Goal: Task Accomplishment & Management: Manage account settings

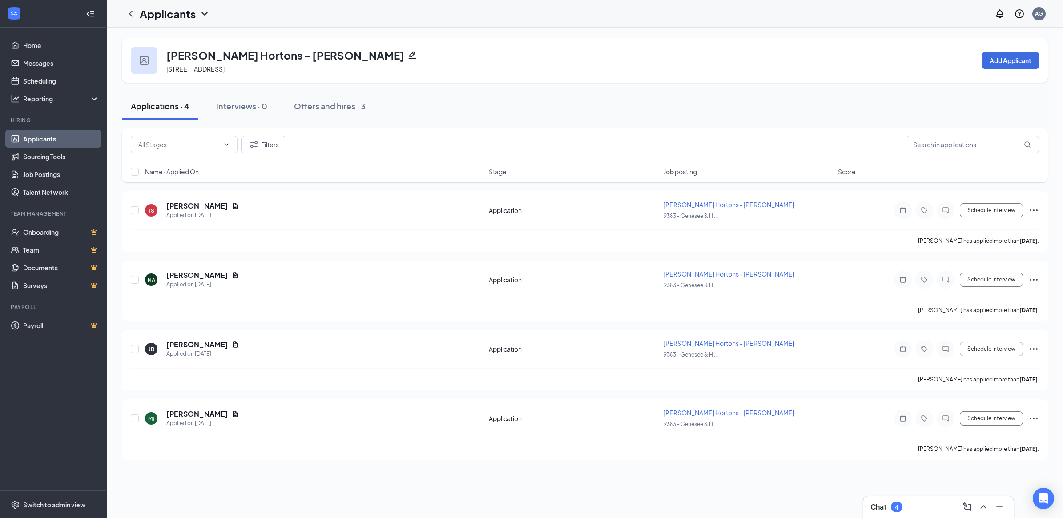
click at [47, 138] on link "Applicants" at bounding box center [61, 139] width 76 height 18
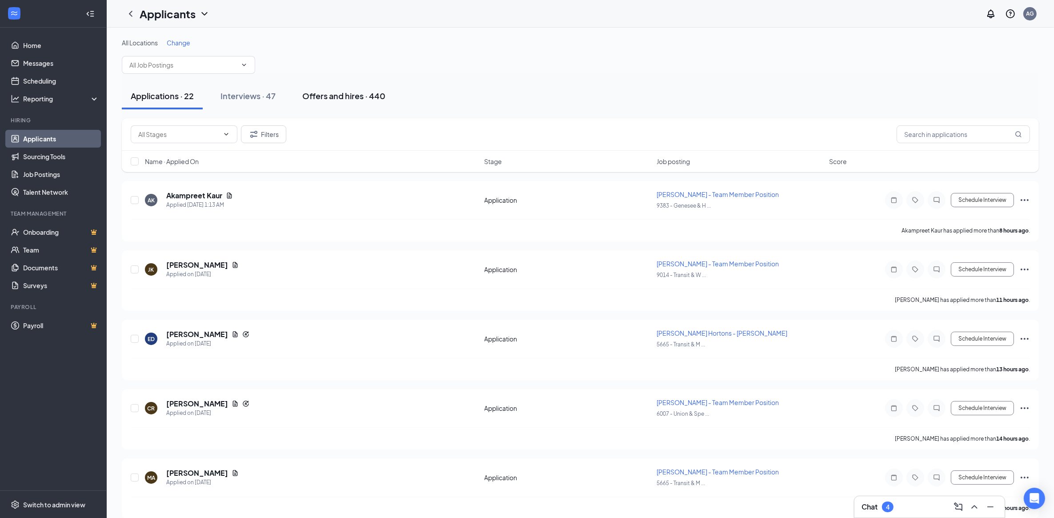
click at [361, 94] on div "Offers and hires · 440" at bounding box center [343, 95] width 83 height 11
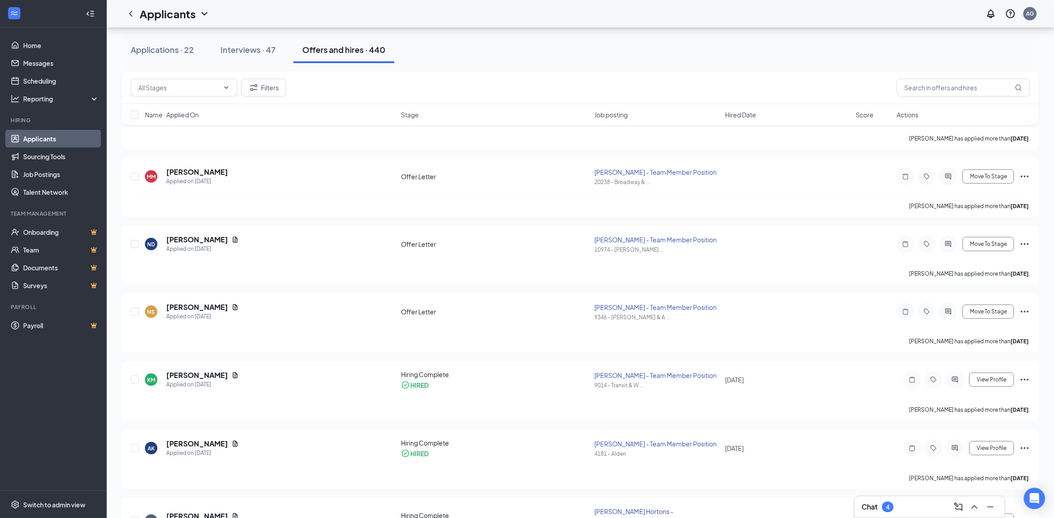
scroll to position [619, 0]
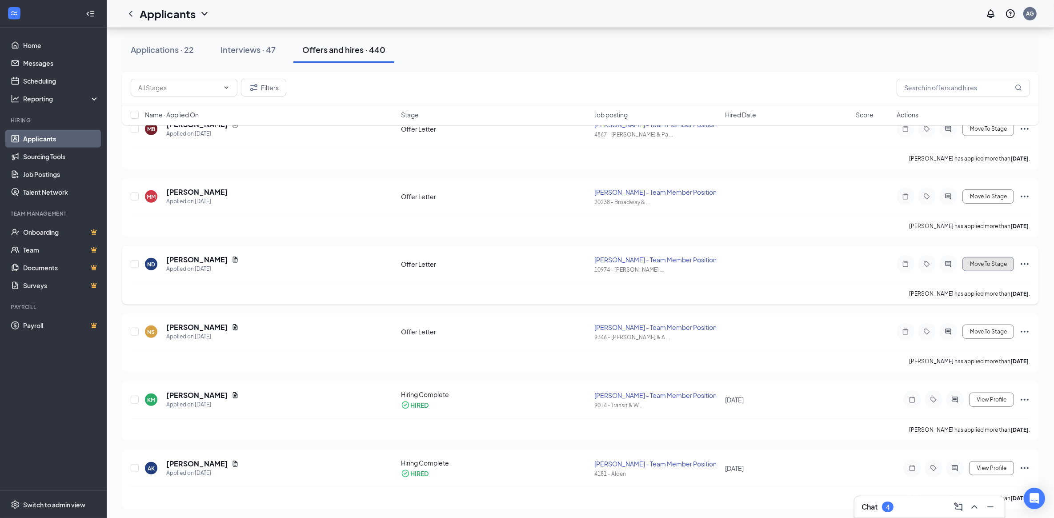
click at [1001, 261] on button "Move To Stage" at bounding box center [989, 264] width 52 height 14
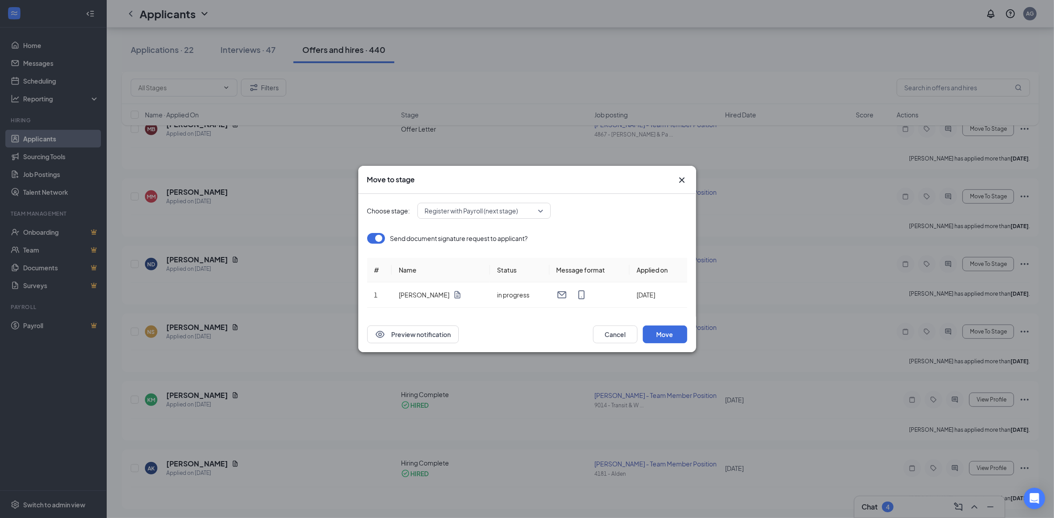
click at [540, 213] on span "Register with Payroll (next stage)" at bounding box center [484, 210] width 118 height 13
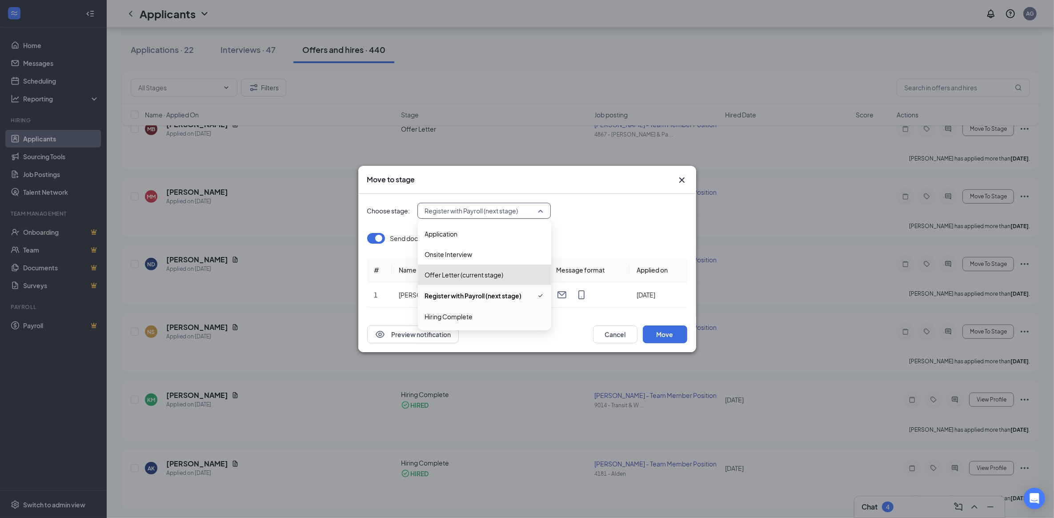
click at [466, 322] on div "Hiring Complete" at bounding box center [484, 316] width 133 height 20
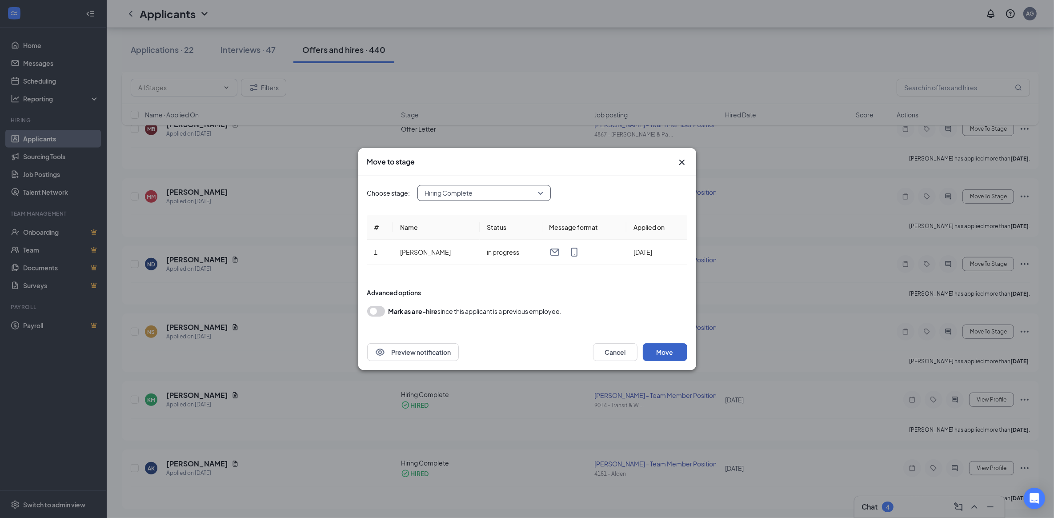
click at [670, 347] on button "Move" at bounding box center [665, 352] width 44 height 18
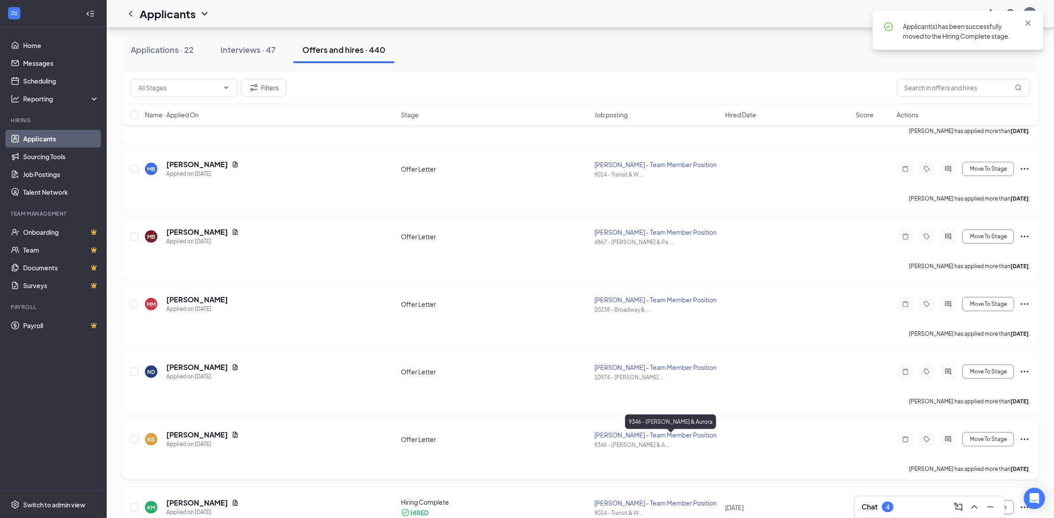
scroll to position [508, 0]
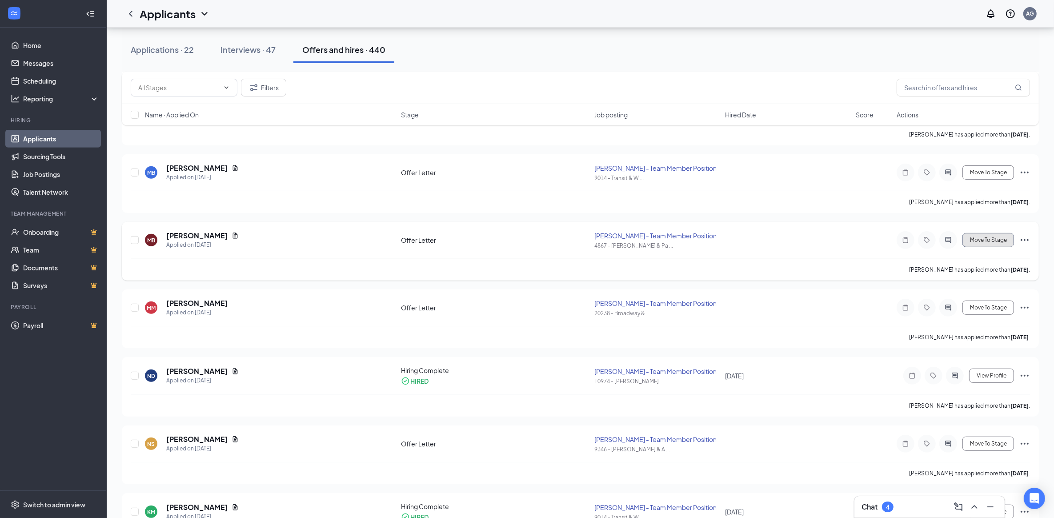
click at [993, 233] on button "Move To Stage" at bounding box center [989, 240] width 52 height 14
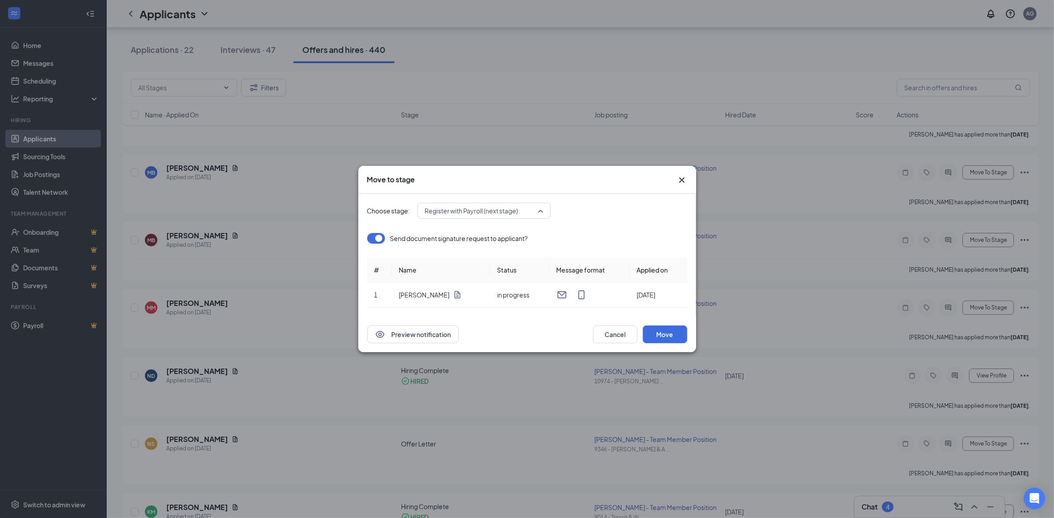
click at [539, 213] on span "Register with Payroll (next stage)" at bounding box center [484, 210] width 118 height 13
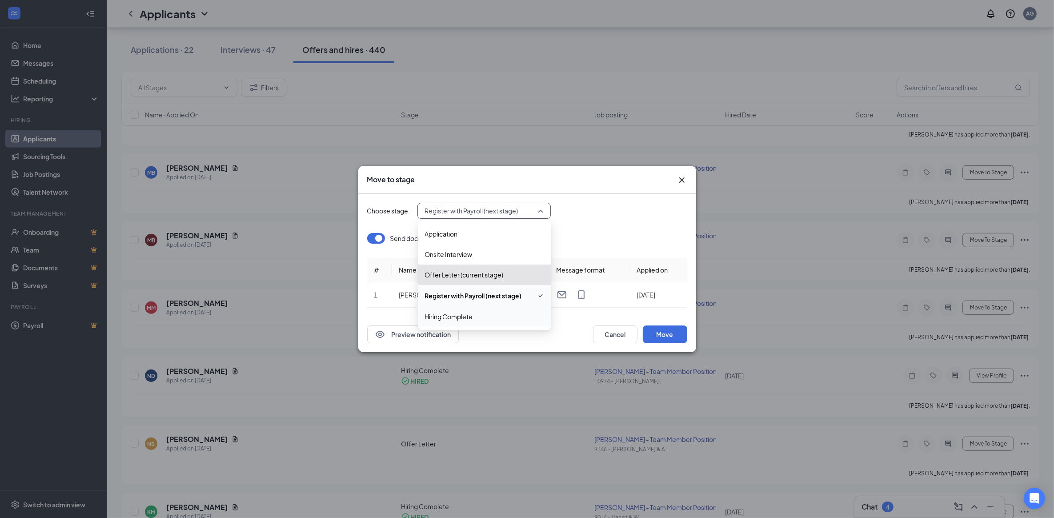
click at [455, 318] on span "Hiring Complete" at bounding box center [449, 317] width 48 height 10
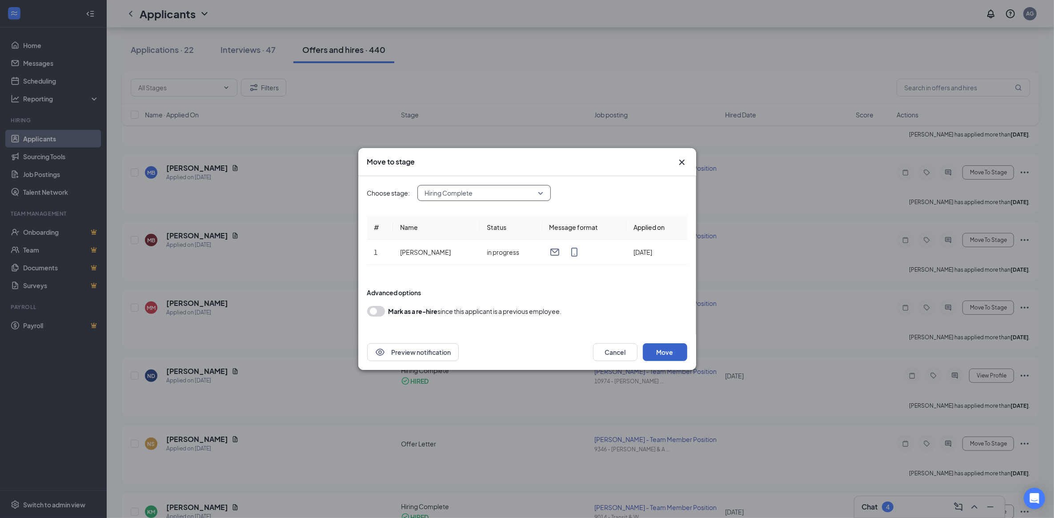
click at [659, 352] on button "Move" at bounding box center [665, 352] width 44 height 18
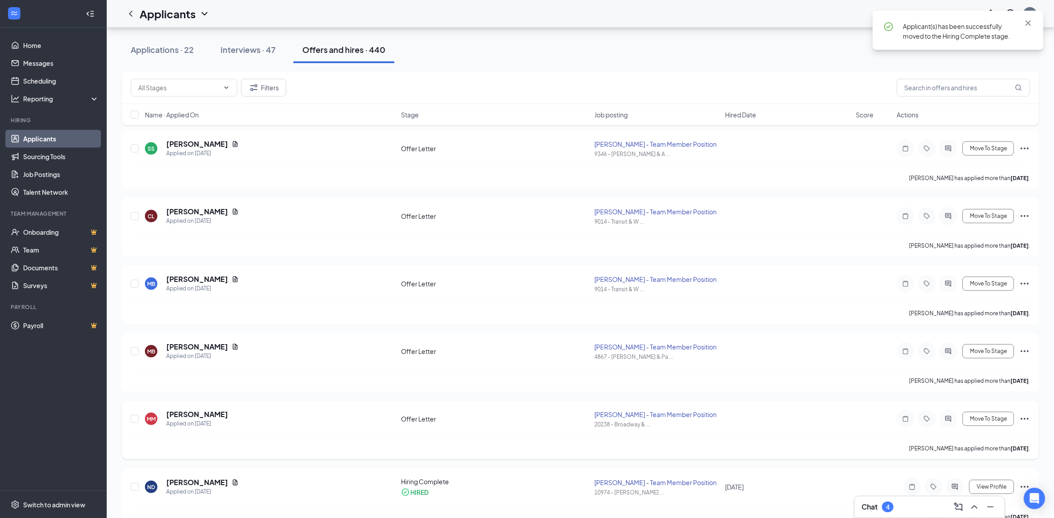
scroll to position [342, 0]
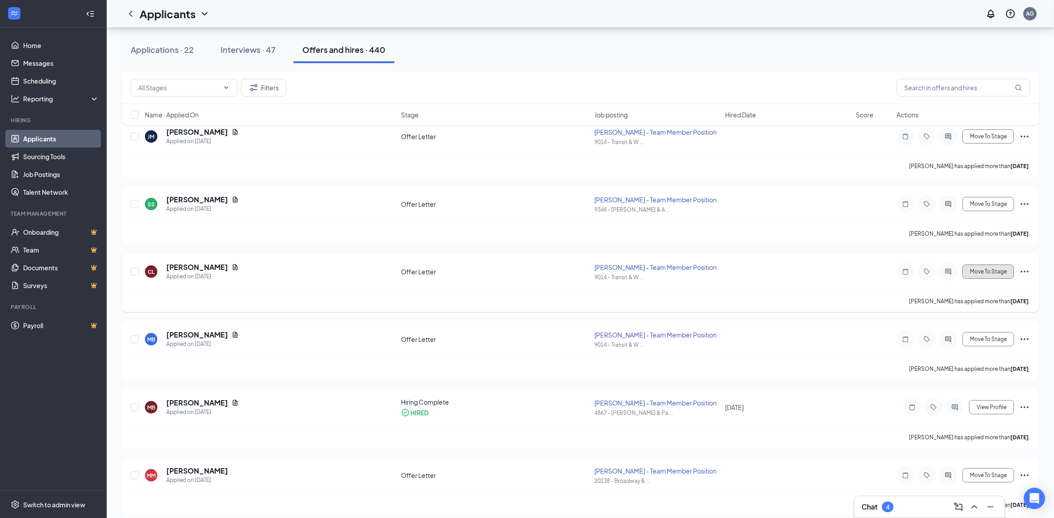
click at [983, 269] on span "Move To Stage" at bounding box center [988, 272] width 37 height 6
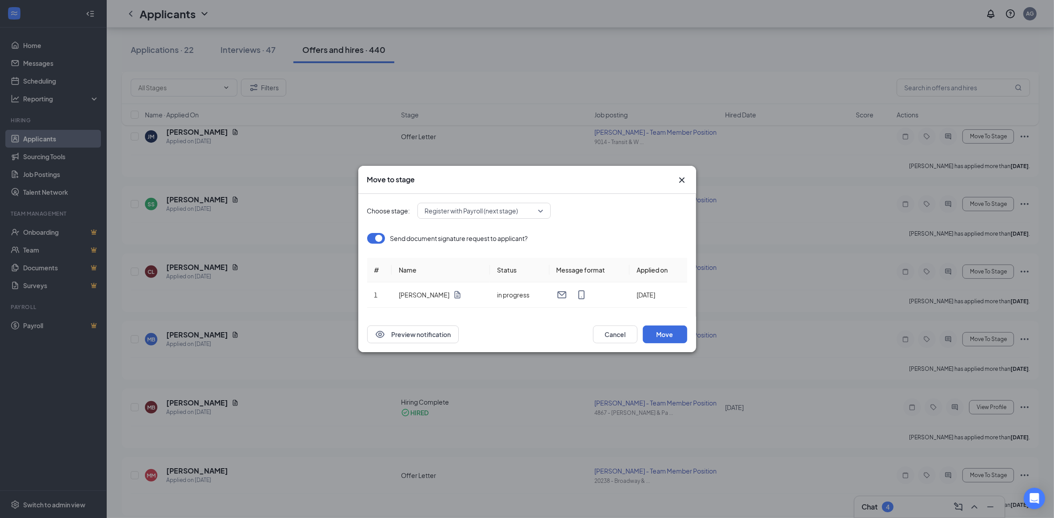
click at [540, 205] on div "Register with Payroll (next stage)" at bounding box center [484, 211] width 133 height 16
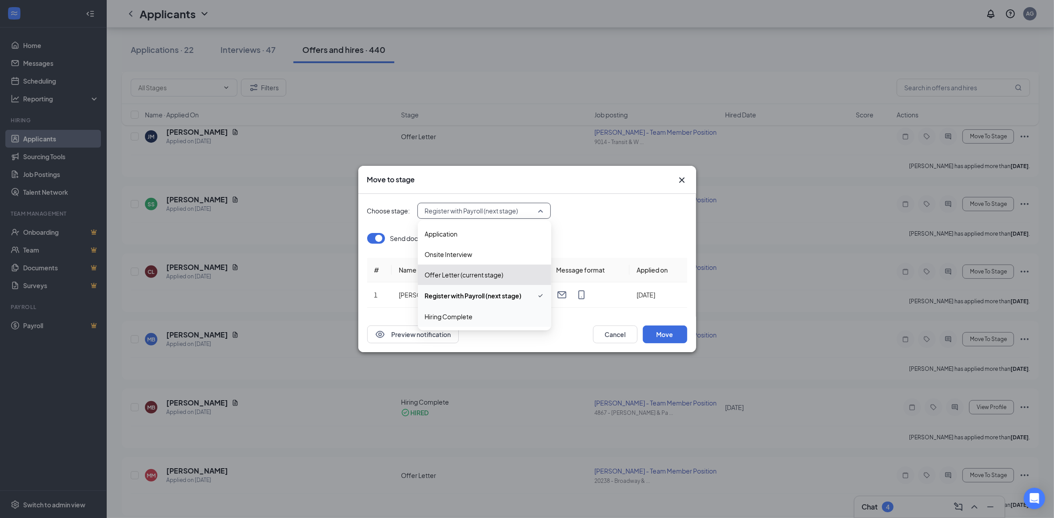
click at [467, 315] on span "Hiring Complete" at bounding box center [449, 317] width 48 height 10
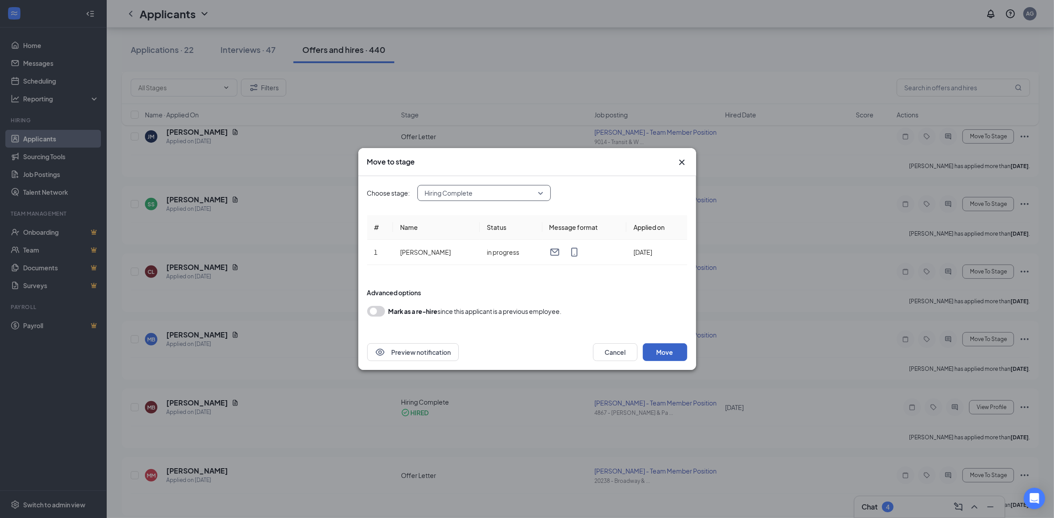
click at [668, 357] on button "Move" at bounding box center [665, 352] width 44 height 18
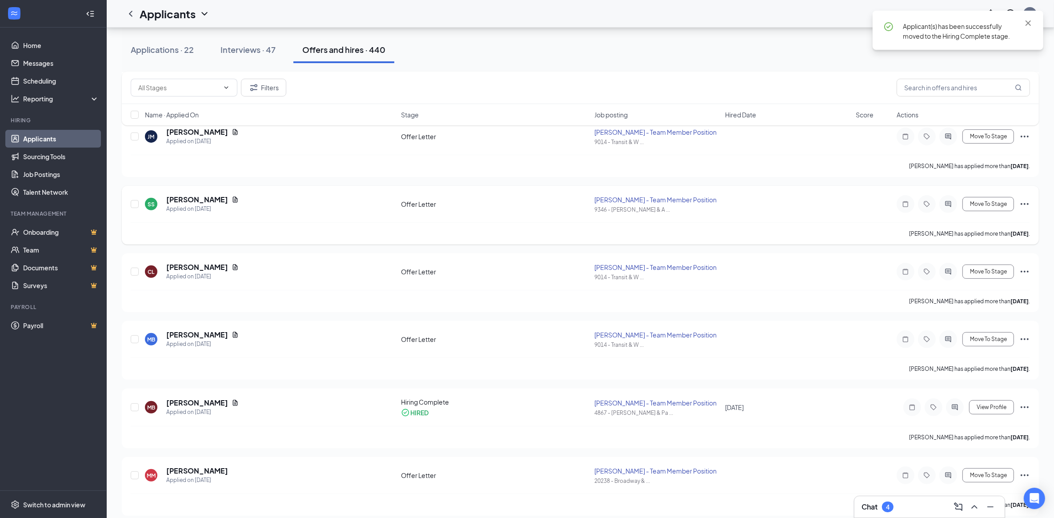
click at [994, 195] on div "Move To Stage" at bounding box center [963, 204] width 133 height 18
click at [993, 197] on button "Move To Stage" at bounding box center [989, 204] width 52 height 14
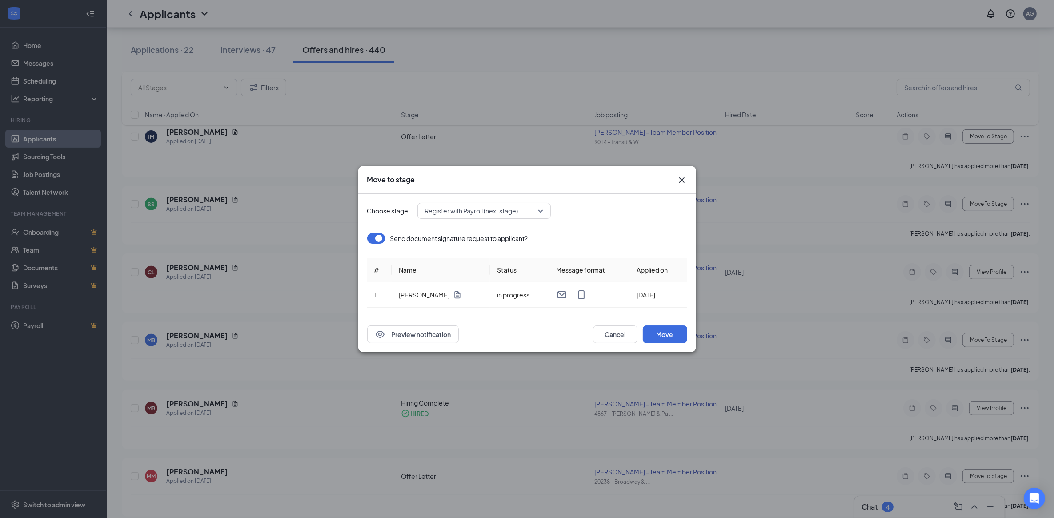
click at [539, 209] on span "Register with Payroll (next stage)" at bounding box center [484, 210] width 118 height 13
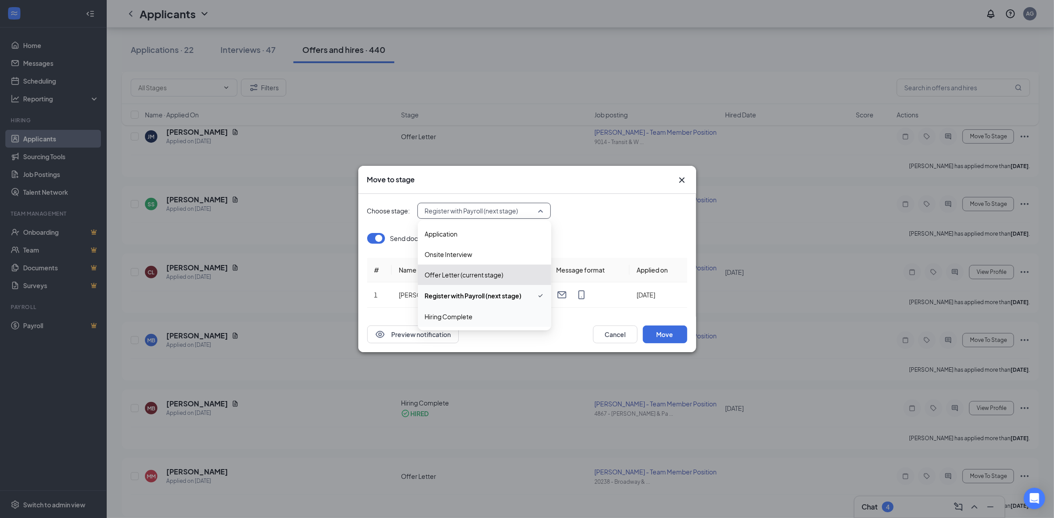
click at [445, 318] on span "Hiring Complete" at bounding box center [449, 317] width 48 height 10
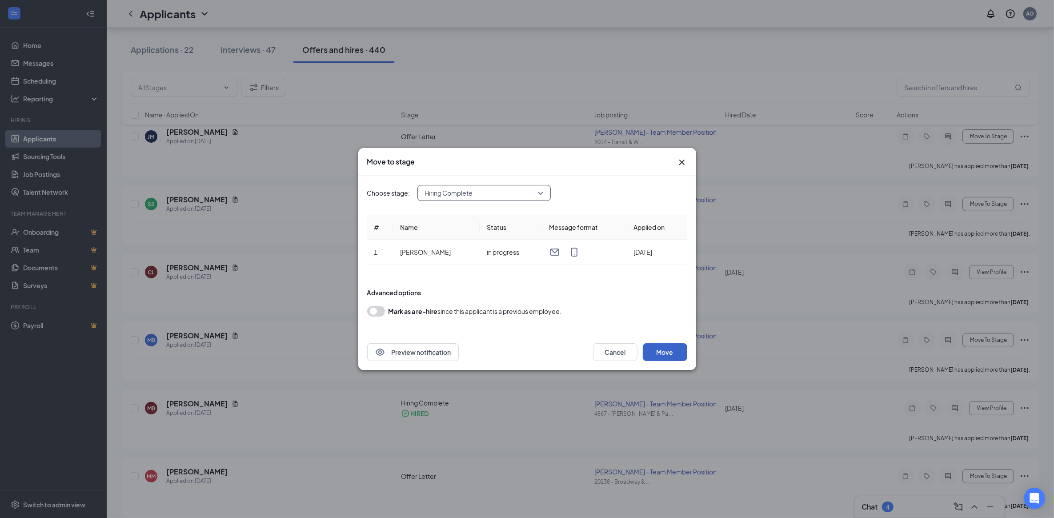
click at [674, 352] on button "Move" at bounding box center [665, 352] width 44 height 18
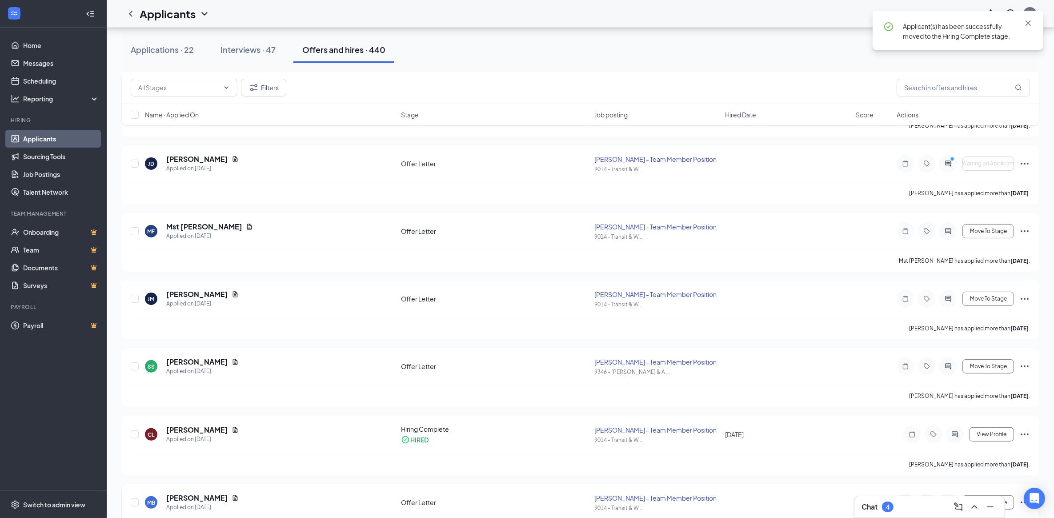
scroll to position [175, 0]
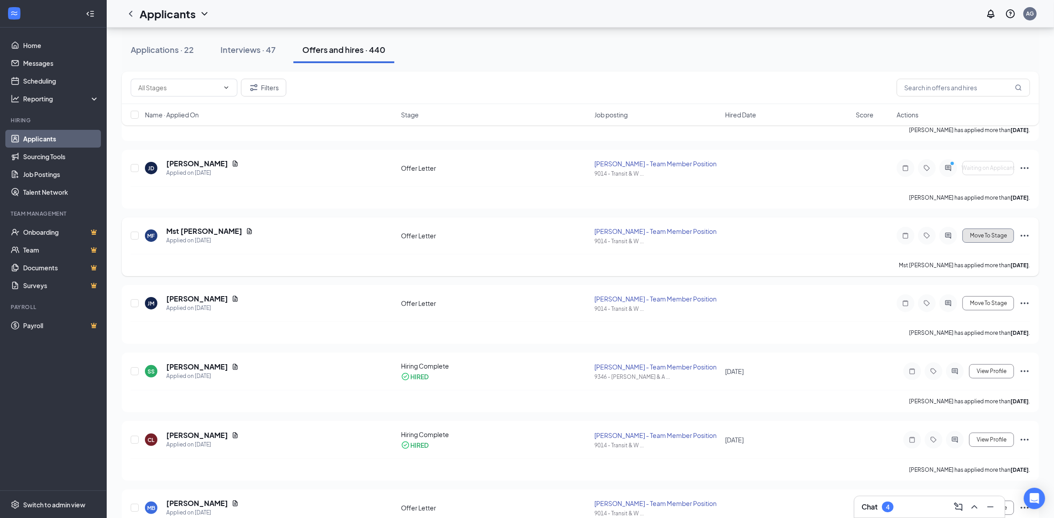
click at [989, 233] on span "Move To Stage" at bounding box center [988, 236] width 37 height 6
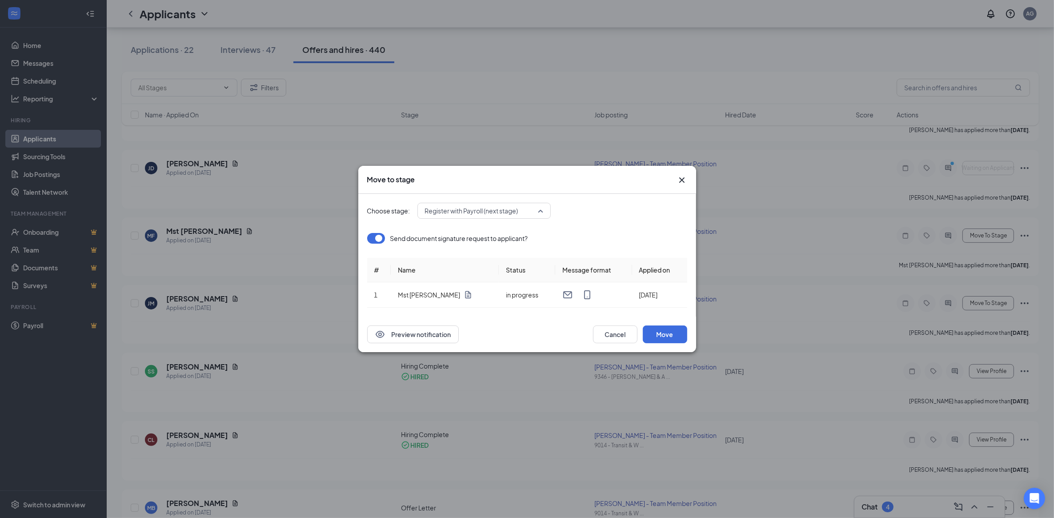
click at [539, 210] on span "Register with Payroll (next stage)" at bounding box center [484, 210] width 118 height 13
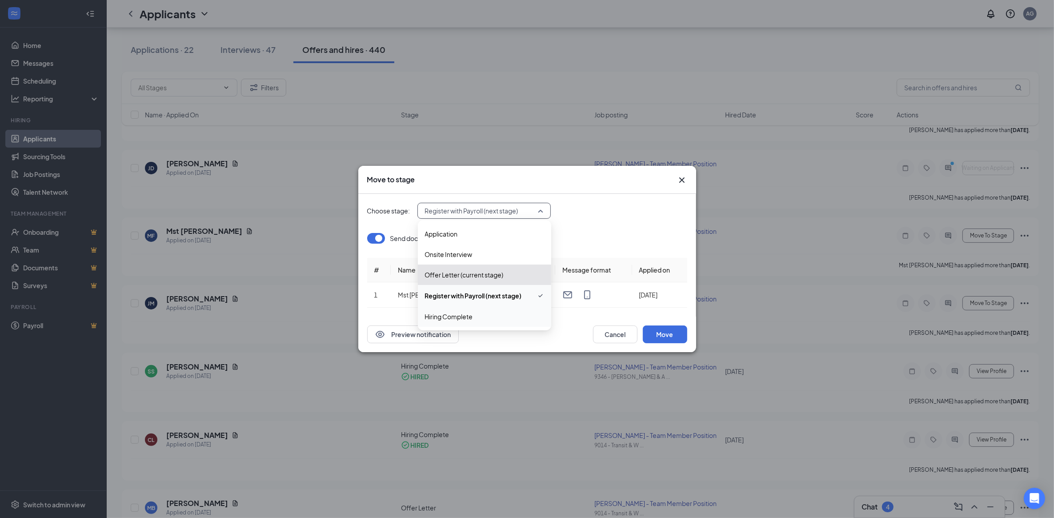
click at [460, 318] on span "Hiring Complete" at bounding box center [449, 317] width 48 height 10
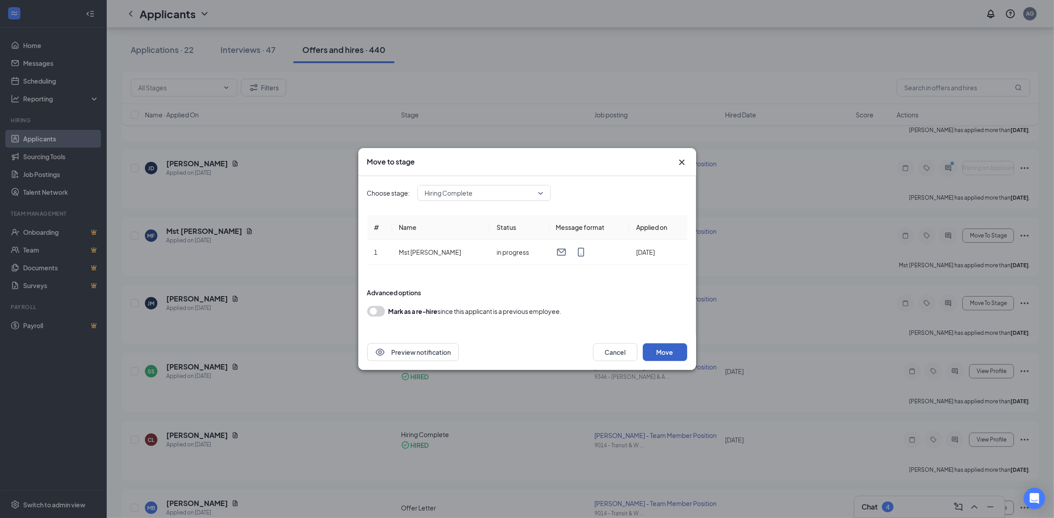
click at [675, 352] on button "Move" at bounding box center [665, 352] width 44 height 18
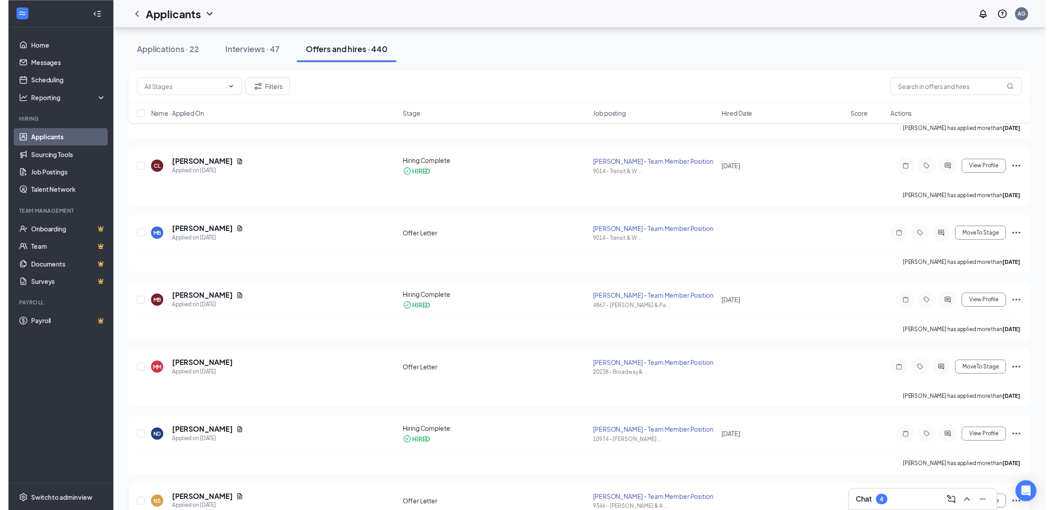
scroll to position [445, 0]
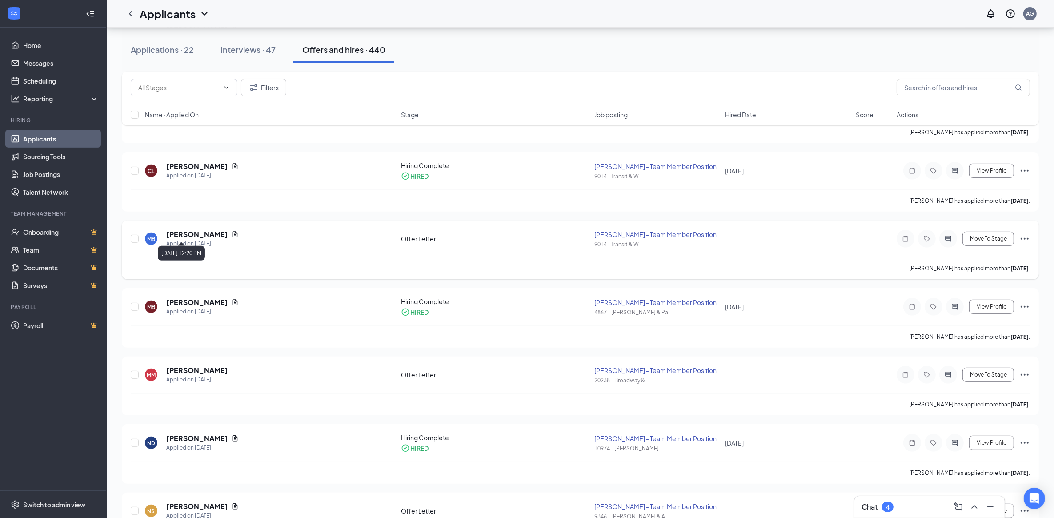
click at [185, 229] on h5 "[PERSON_NAME]" at bounding box center [197, 234] width 62 height 10
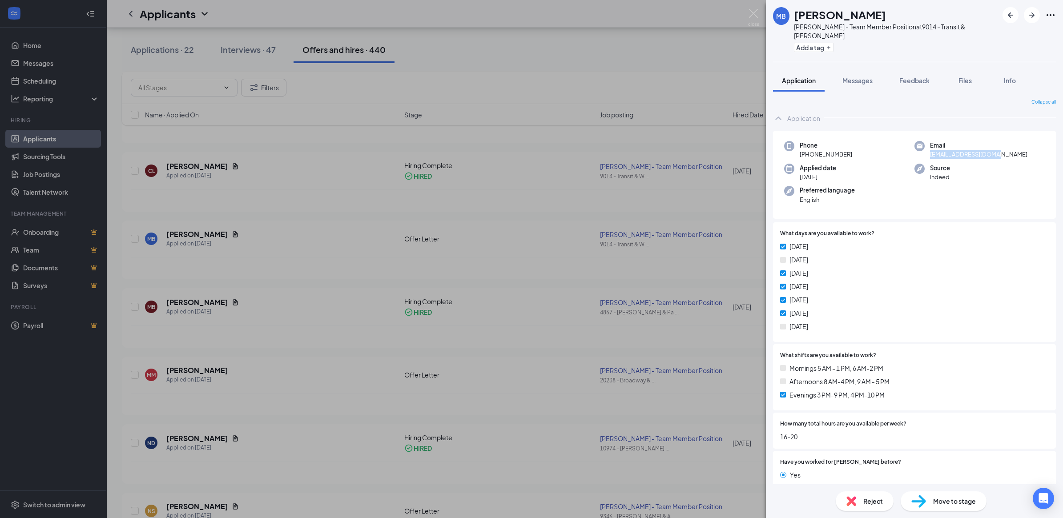
drag, startPoint x: 926, startPoint y: 147, endPoint x: 1001, endPoint y: 147, distance: 74.7
click at [1001, 147] on div "Email [EMAIL_ADDRESS][DOMAIN_NAME]" at bounding box center [979, 150] width 130 height 18
copy span "[EMAIL_ADDRESS][DOMAIN_NAME]"
click at [756, 10] on img at bounding box center [753, 17] width 11 height 17
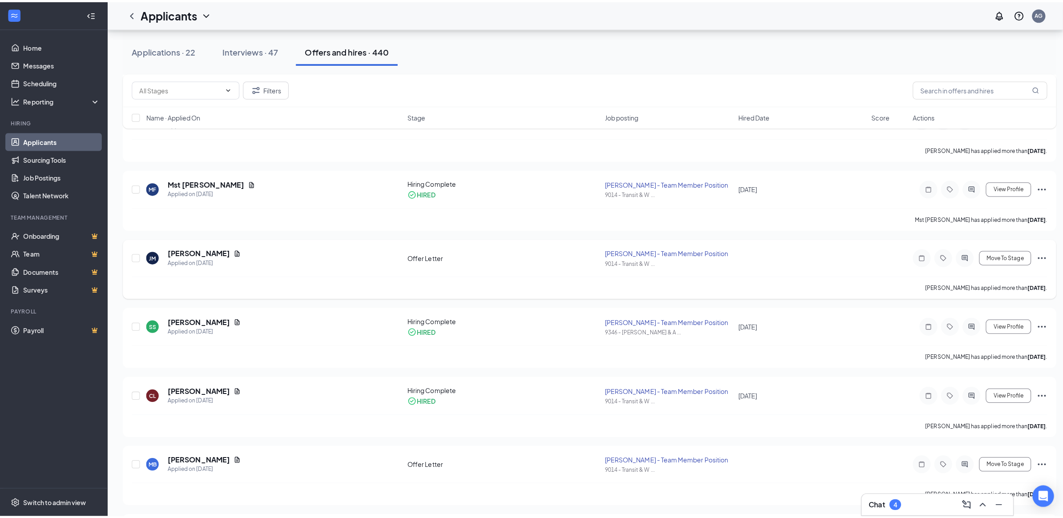
scroll to position [222, 0]
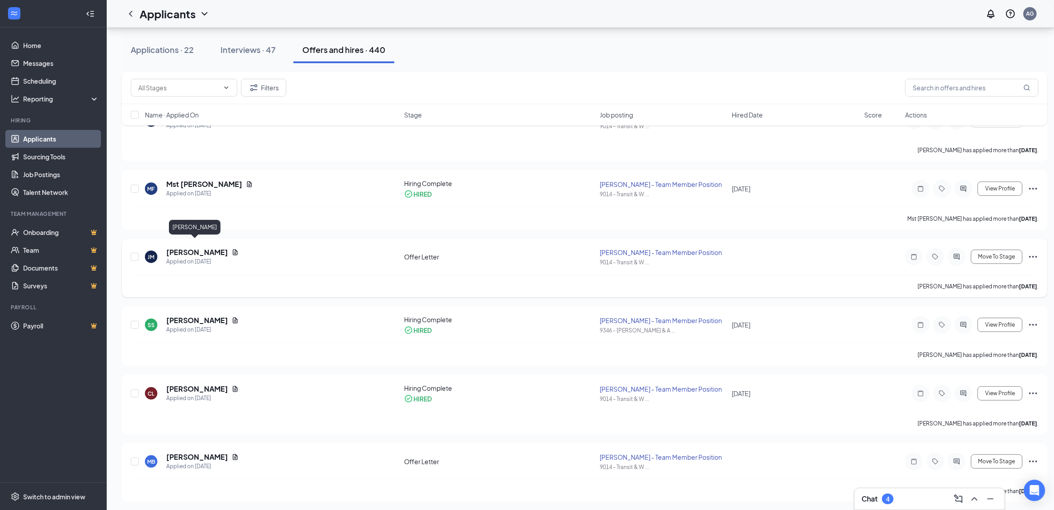
drag, startPoint x: 198, startPoint y: 245, endPoint x: 201, endPoint y: 248, distance: 5.0
click at [198, 247] on h5 "[PERSON_NAME]" at bounding box center [197, 252] width 62 height 10
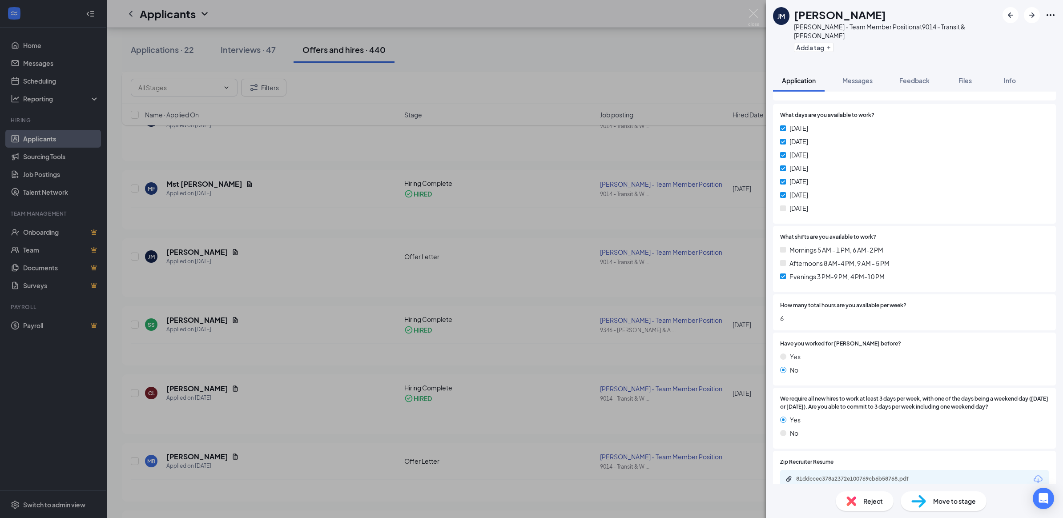
scroll to position [167, 0]
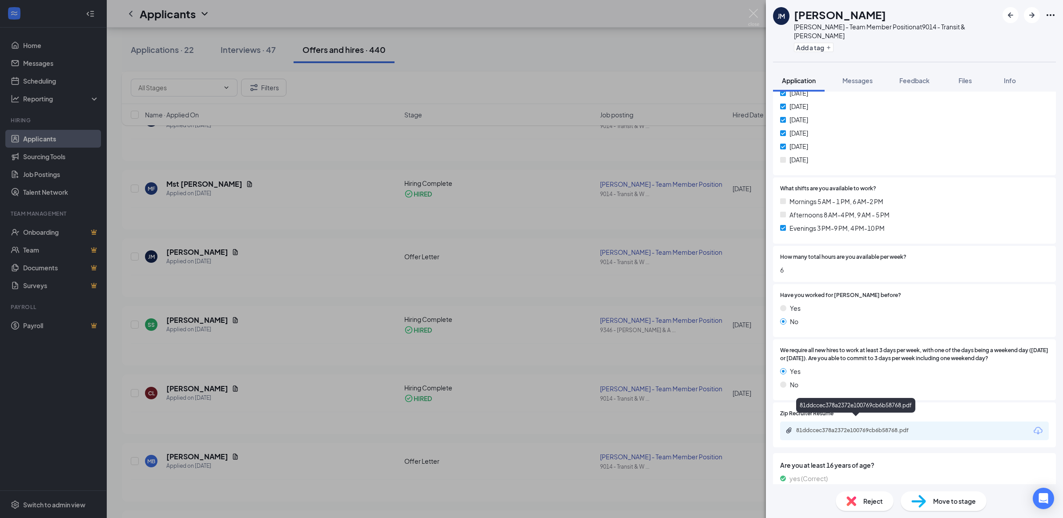
click at [837, 427] on div "81ddccec378a2372e100769cb6b58768.pdf" at bounding box center [858, 430] width 125 height 7
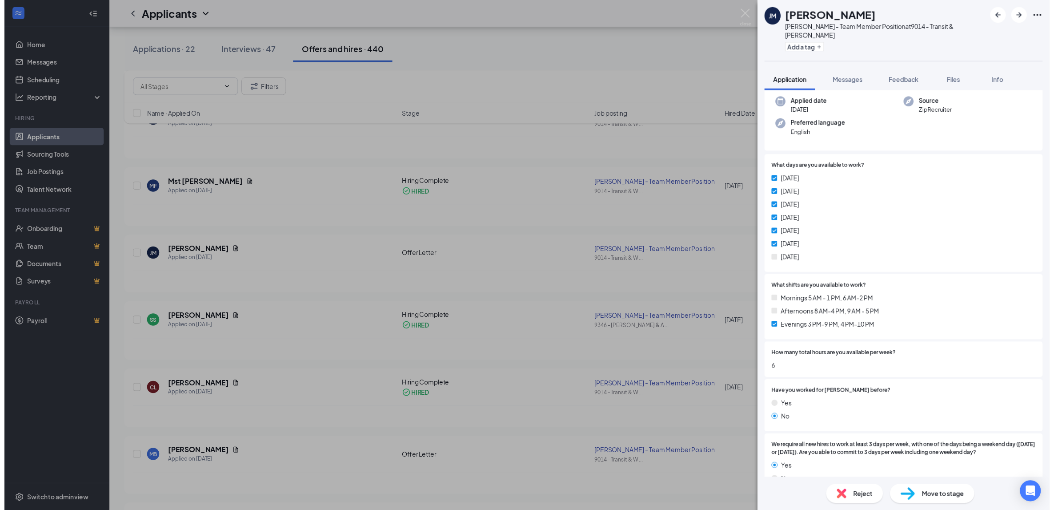
scroll to position [0, 0]
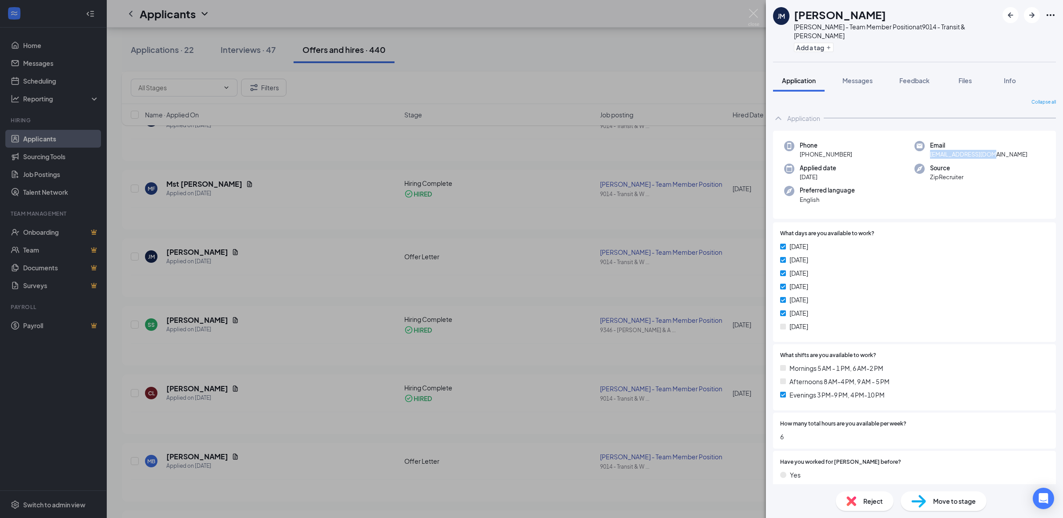
drag, startPoint x: 926, startPoint y: 144, endPoint x: 992, endPoint y: 145, distance: 65.8
click at [992, 145] on div "Email [EMAIL_ADDRESS][DOMAIN_NAME]" at bounding box center [979, 150] width 130 height 18
copy span "[EMAIL_ADDRESS][DOMAIN_NAME]"
click at [750, 12] on img at bounding box center [753, 17] width 11 height 17
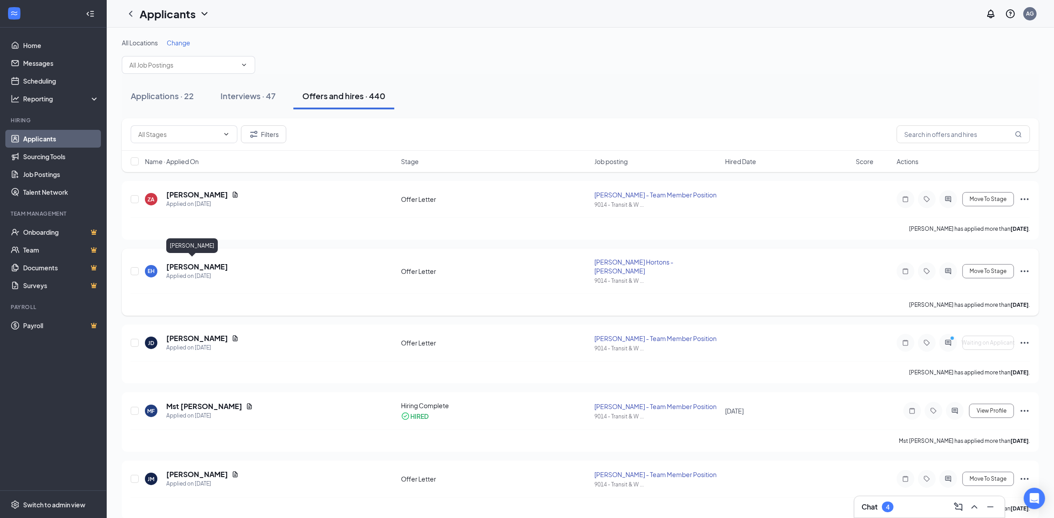
click at [181, 262] on h5 "[PERSON_NAME]" at bounding box center [197, 267] width 62 height 10
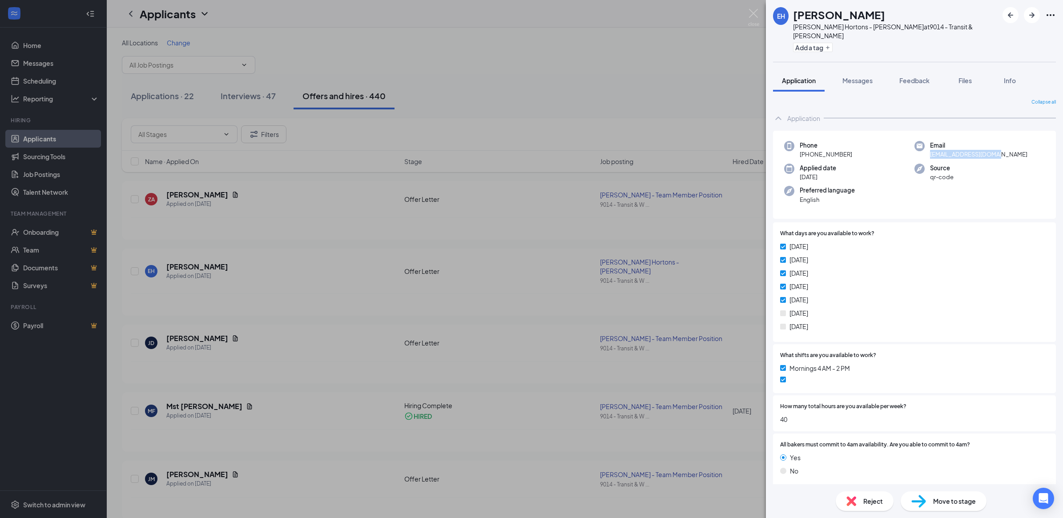
drag, startPoint x: 923, startPoint y: 145, endPoint x: 990, endPoint y: 147, distance: 67.2
click at [990, 147] on div "Email [EMAIL_ADDRESS][DOMAIN_NAME]" at bounding box center [979, 150] width 130 height 18
click at [758, 13] on img at bounding box center [753, 17] width 11 height 17
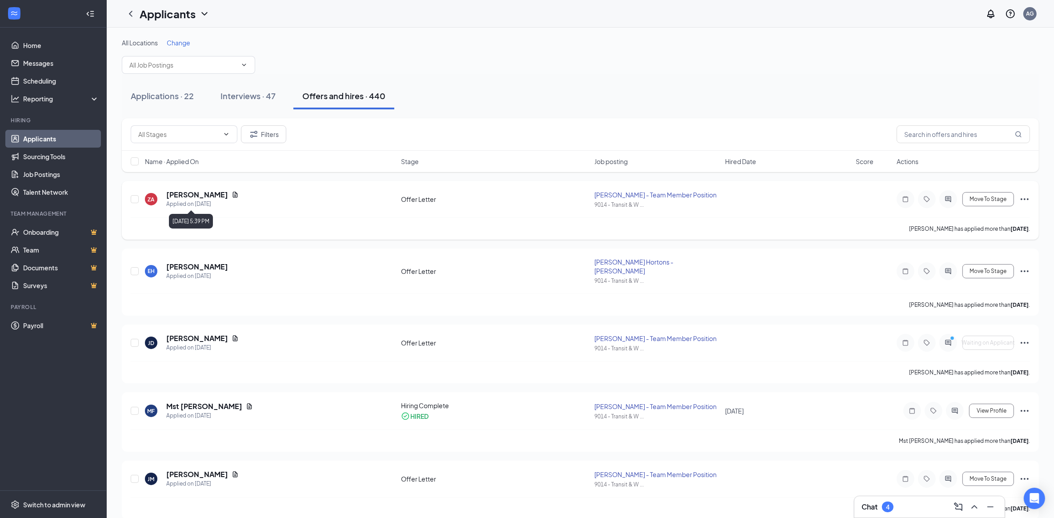
click at [181, 197] on h5 "[PERSON_NAME]" at bounding box center [197, 195] width 62 height 10
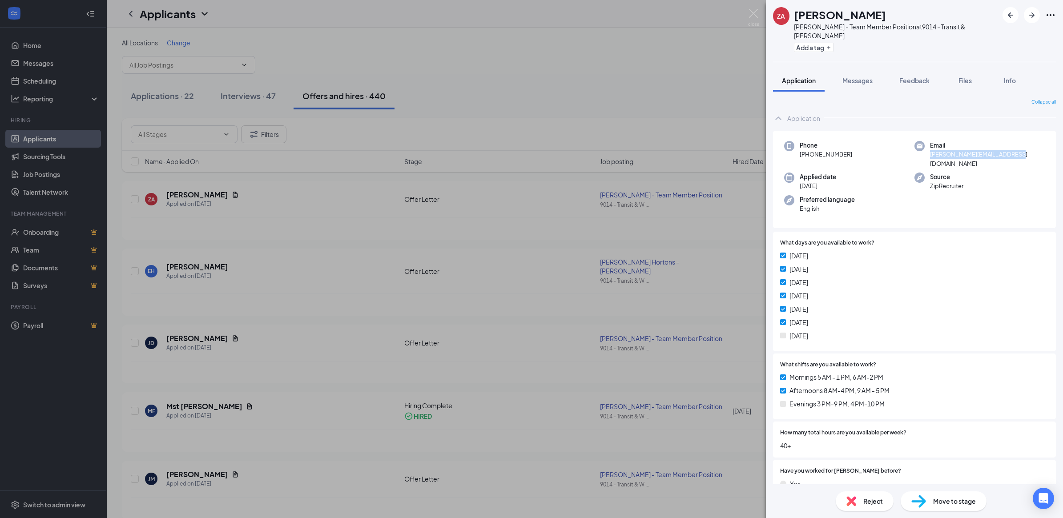
drag, startPoint x: 926, startPoint y: 145, endPoint x: 1013, endPoint y: 150, distance: 87.3
click at [1013, 150] on div "Phone [PHONE_NUMBER] Email [PERSON_NAME][EMAIL_ADDRESS][DOMAIN_NAME] Applied da…" at bounding box center [914, 179] width 283 height 97
copy span "[PERSON_NAME][EMAIL_ADDRESS][DOMAIN_NAME]"
click at [752, 11] on img at bounding box center [753, 17] width 11 height 17
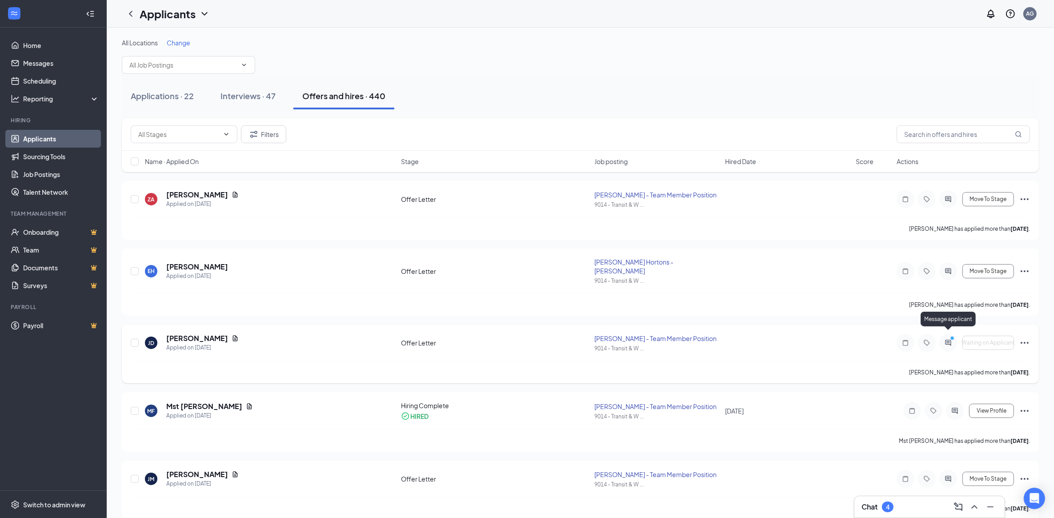
click at [949, 336] on icon "PrimaryDot" at bounding box center [954, 339] width 11 height 7
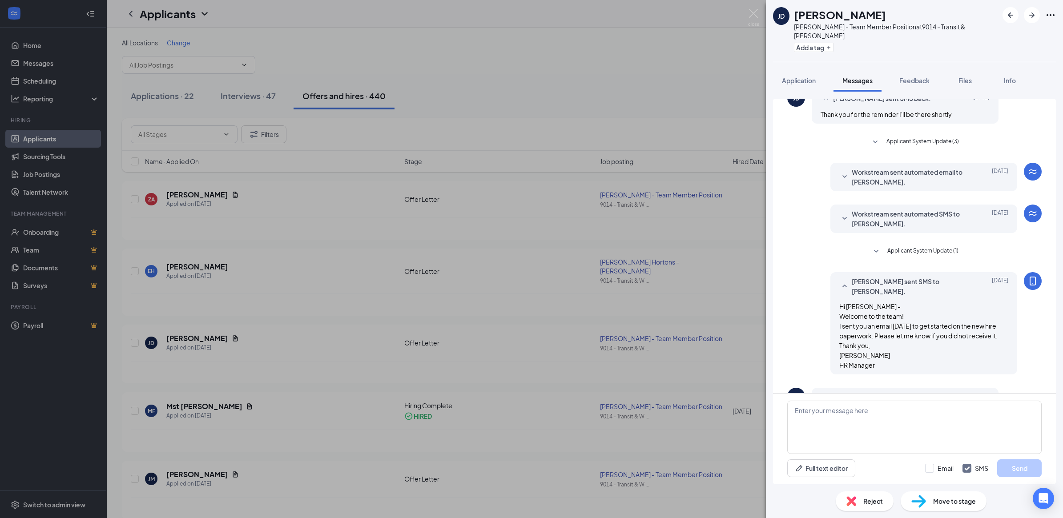
scroll to position [143, 0]
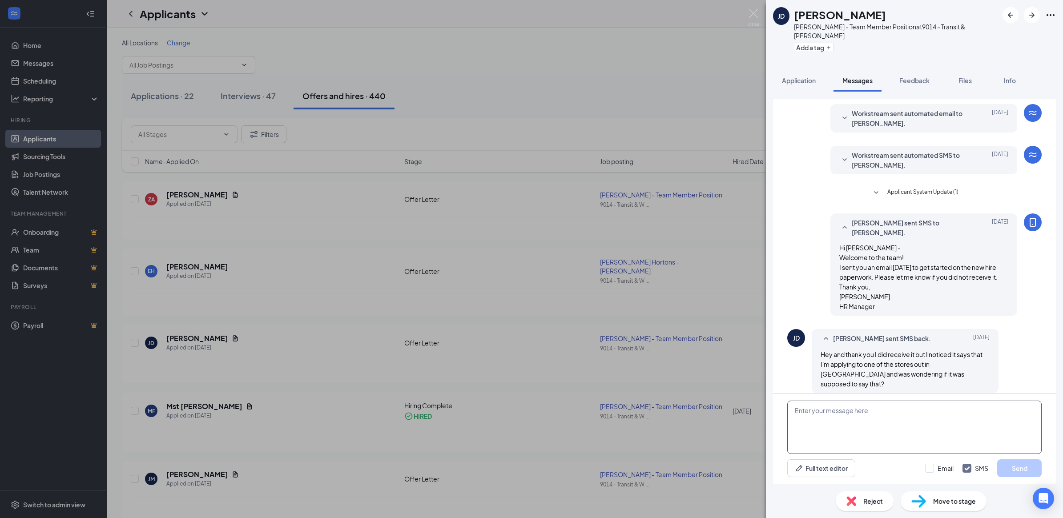
click at [889, 417] on textarea at bounding box center [914, 427] width 254 height 53
click at [1003, 430] on textarea "Hi [PERSON_NAME] - That is just a central location because this franchise owns …" at bounding box center [914, 427] width 254 height 53
type textarea "Hi [PERSON_NAME] - That is just a central location because this franchise owns …"
click at [1023, 470] on button "Send" at bounding box center [1019, 468] width 44 height 18
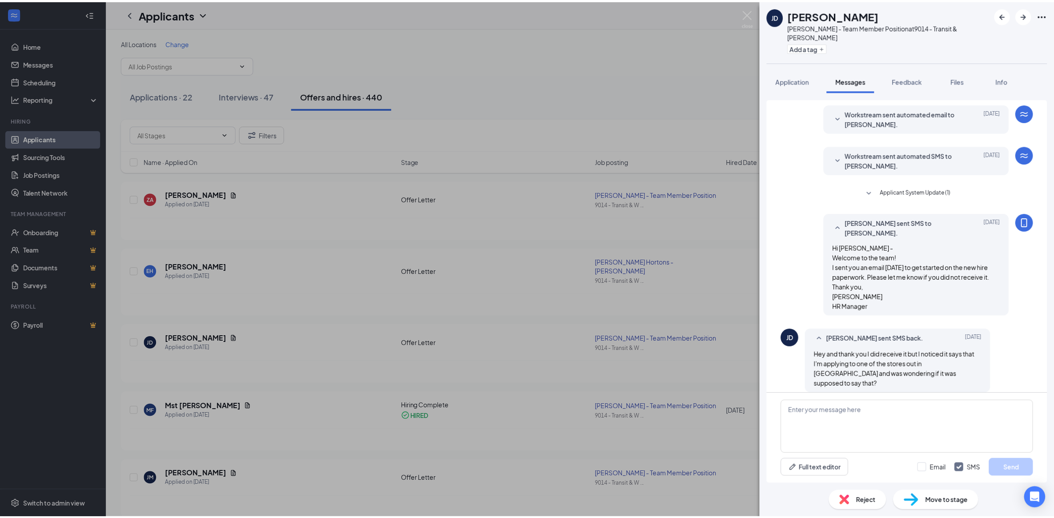
scroll to position [205, 0]
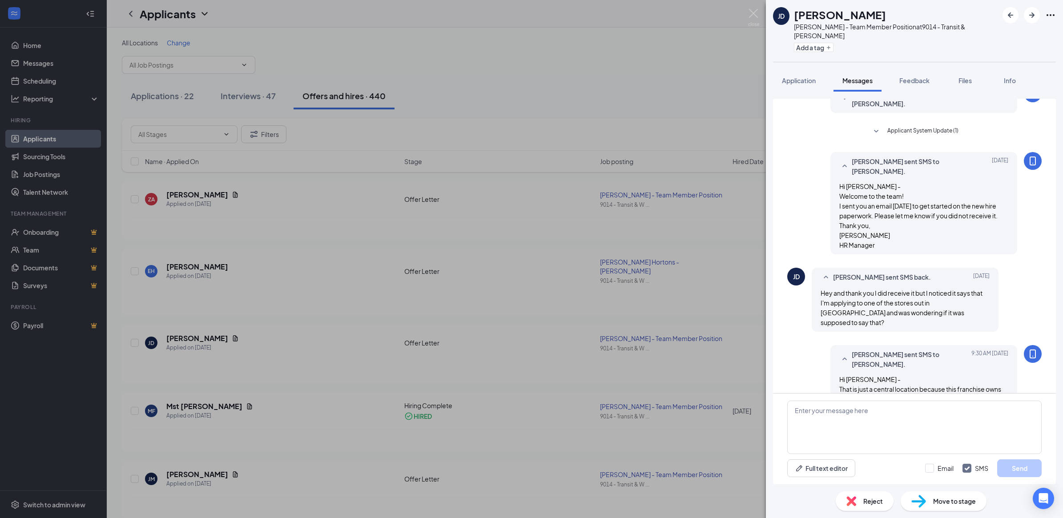
click at [752, 3] on div "[PERSON_NAME] [PERSON_NAME] - Team Member Position at 9014 - Transit & [PERSON_…" at bounding box center [531, 259] width 1063 height 518
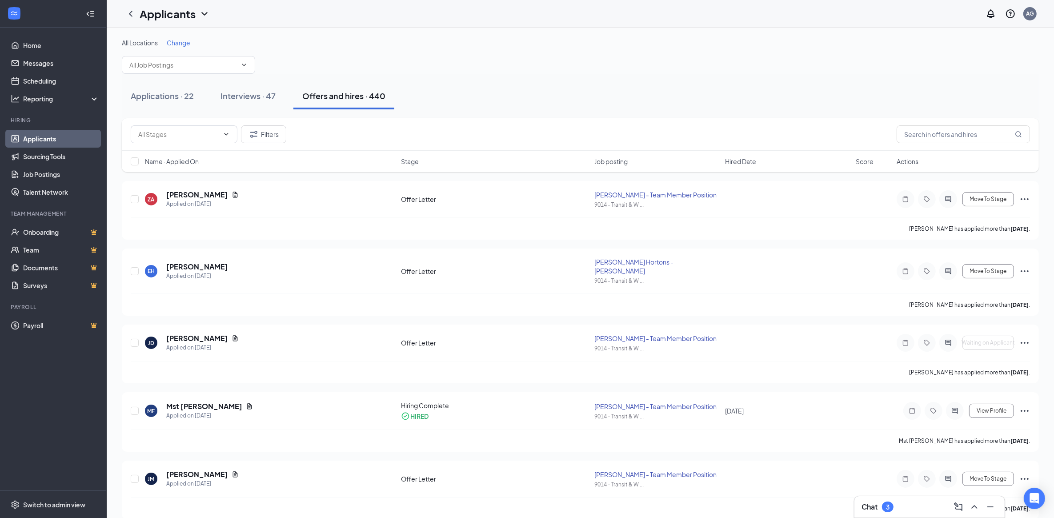
click at [867, 511] on h3 "Chat" at bounding box center [870, 507] width 16 height 10
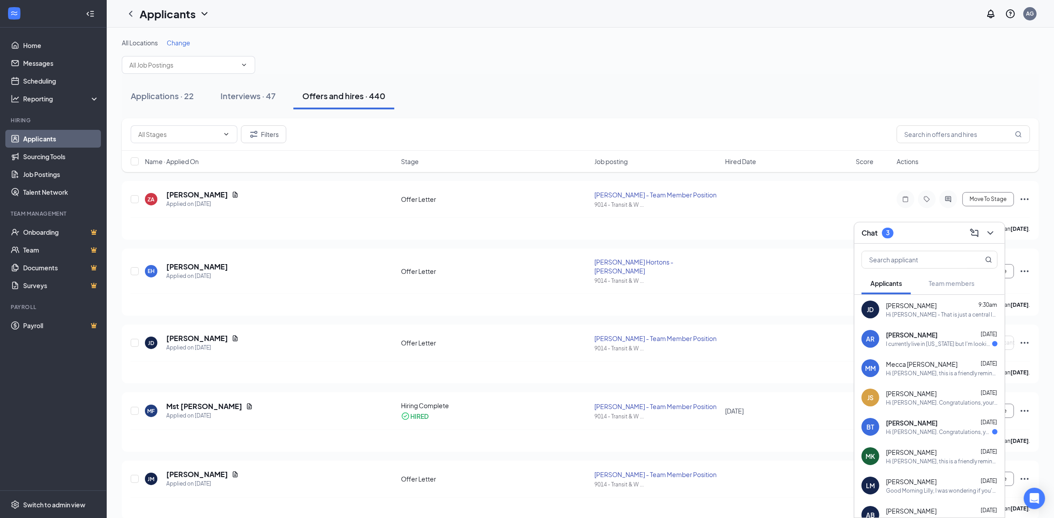
click at [908, 337] on span "[PERSON_NAME]" at bounding box center [912, 334] width 52 height 9
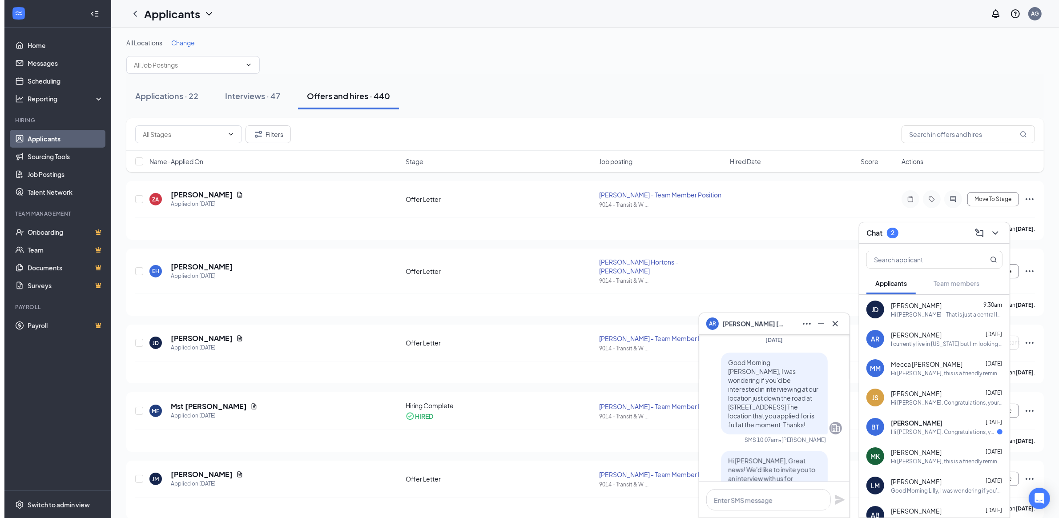
scroll to position [-167, 0]
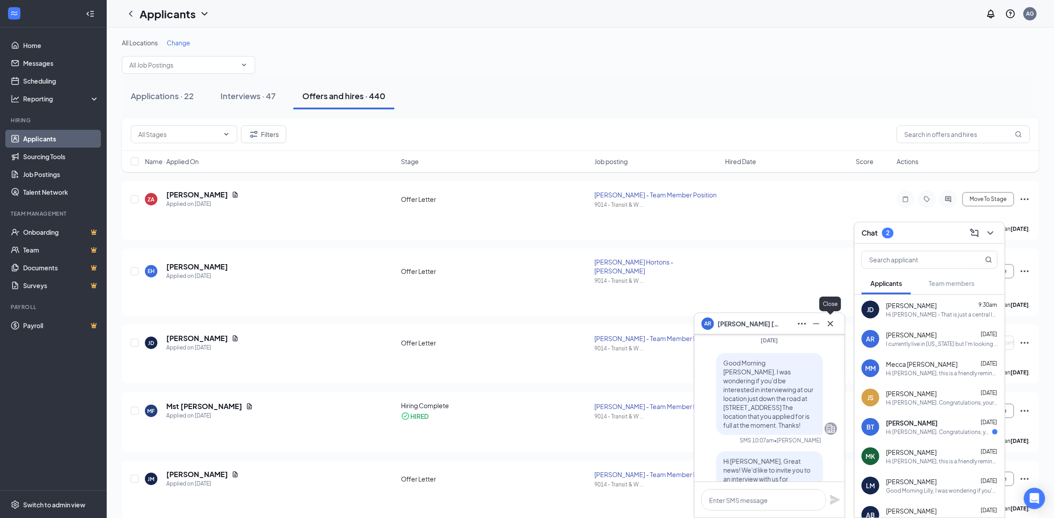
click at [832, 321] on icon "Cross" at bounding box center [830, 323] width 11 height 11
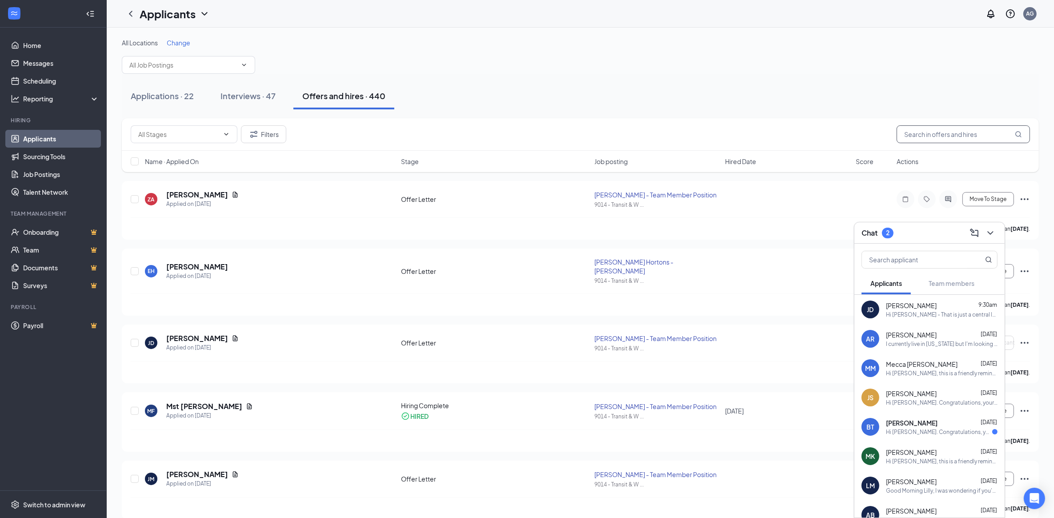
click at [919, 138] on input "text" at bounding box center [963, 134] width 133 height 18
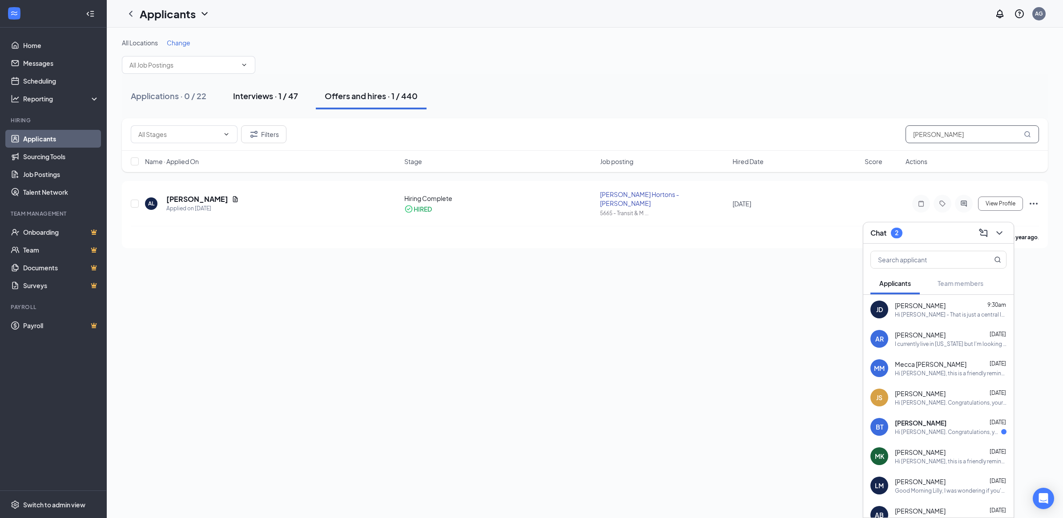
type input "[PERSON_NAME]"
click at [243, 93] on div "Interviews · 1 / 47" at bounding box center [265, 95] width 65 height 11
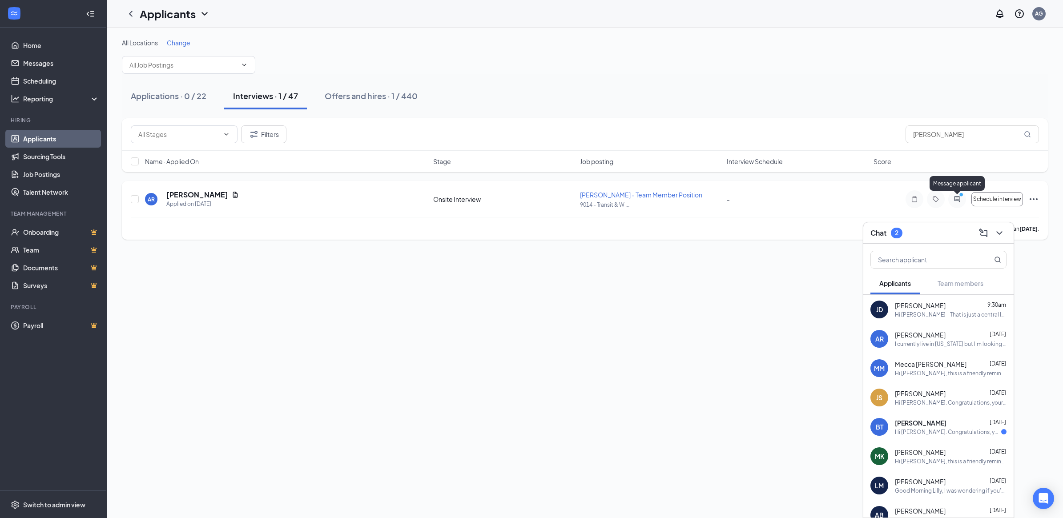
click at [957, 199] on icon "PrimaryDot" at bounding box center [962, 195] width 11 height 7
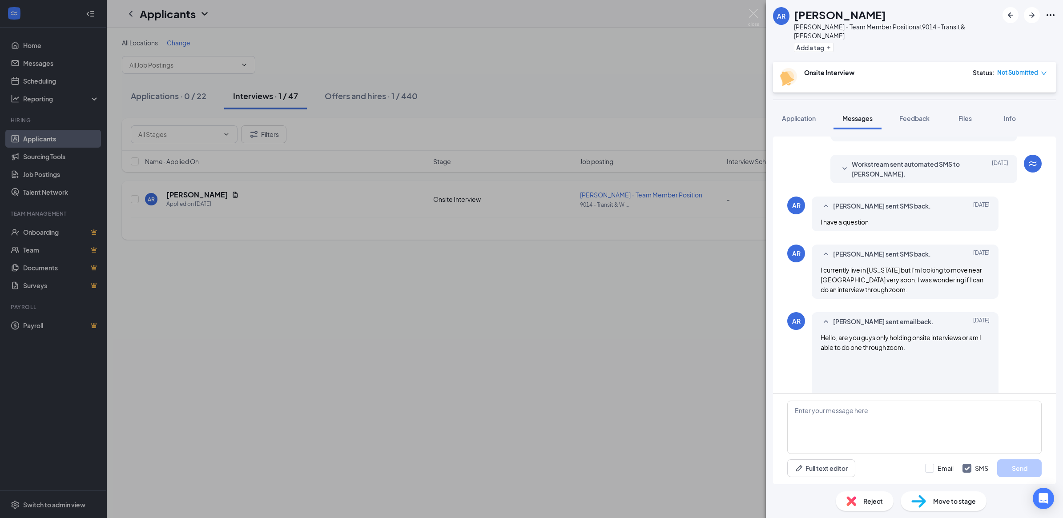
scroll to position [165, 0]
click at [821, 417] on textarea at bounding box center [914, 427] width 254 height 53
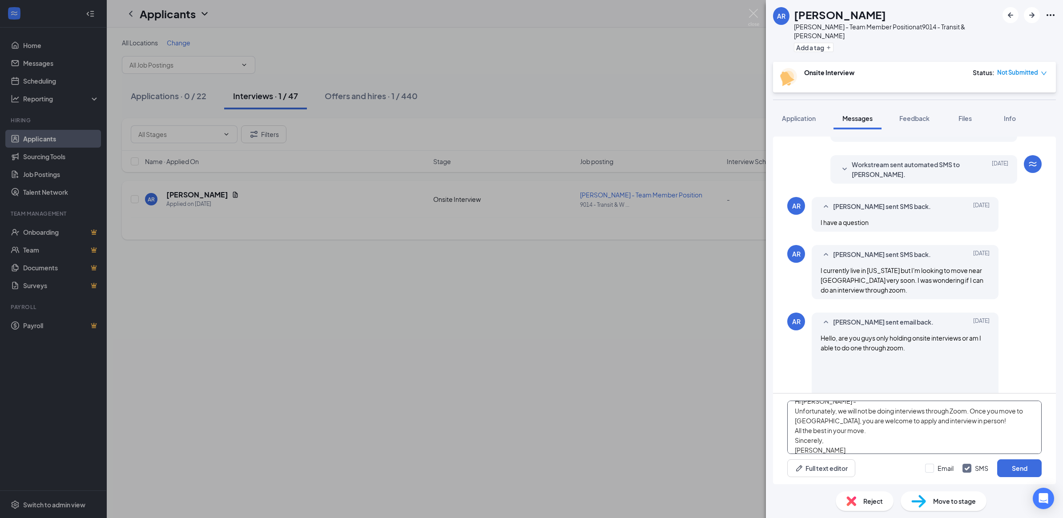
scroll to position [19, 0]
click at [957, 443] on textarea "Hi [PERSON_NAME] - Unfortunately, we will not be doing interviews through Zoom.…" at bounding box center [914, 427] width 254 height 53
type textarea "Hi [PERSON_NAME] - Unfortunately, we will not be doing interviews through Zoom.…"
click at [1025, 471] on button "Send" at bounding box center [1019, 468] width 44 height 18
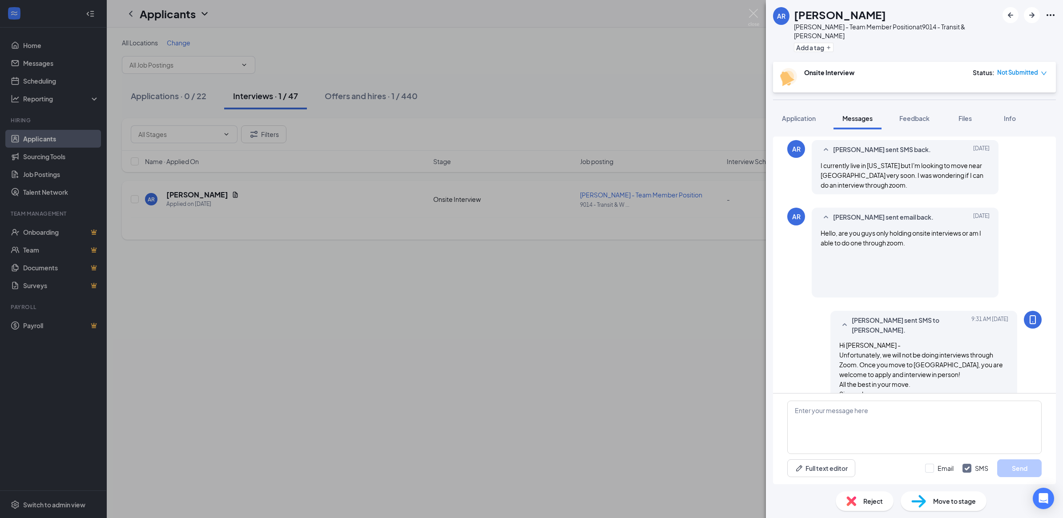
scroll to position [282, 0]
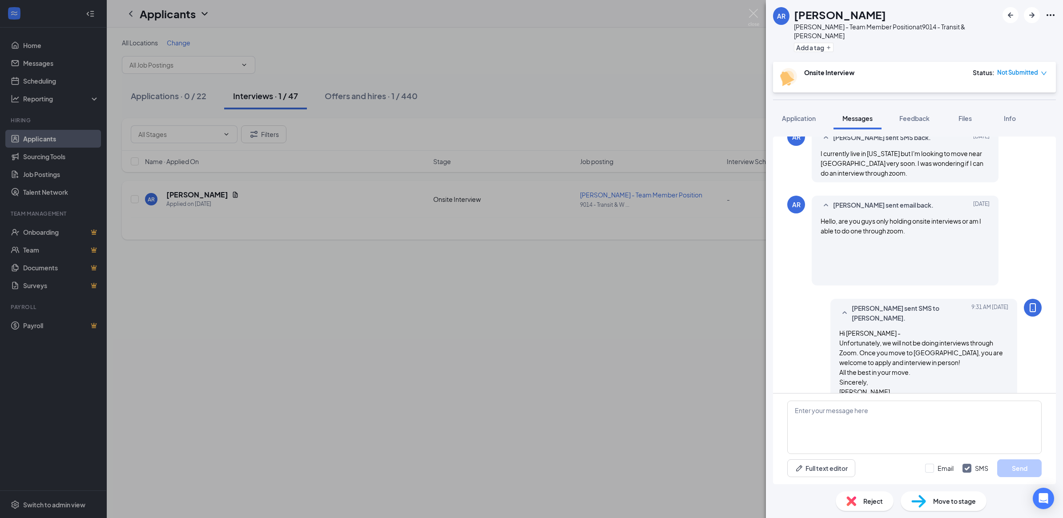
click at [874, 507] on div "Reject" at bounding box center [865, 501] width 58 height 20
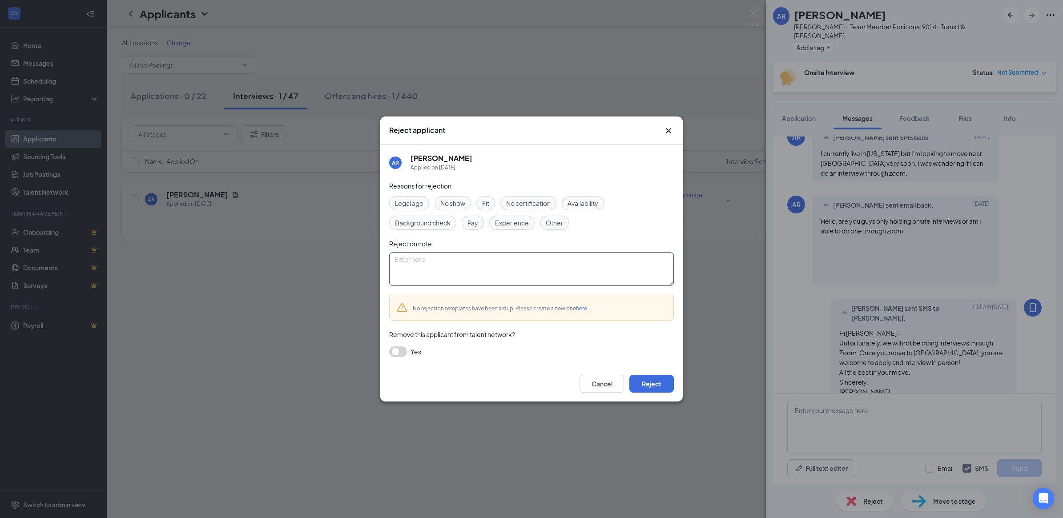
click at [523, 268] on textarea at bounding box center [531, 269] width 285 height 34
type textarea "Doesn't live in [GEOGRAPHIC_DATA]"
click at [656, 374] on div "Cancel Reject" at bounding box center [531, 384] width 302 height 36
click at [656, 379] on button "Reject" at bounding box center [651, 384] width 44 height 18
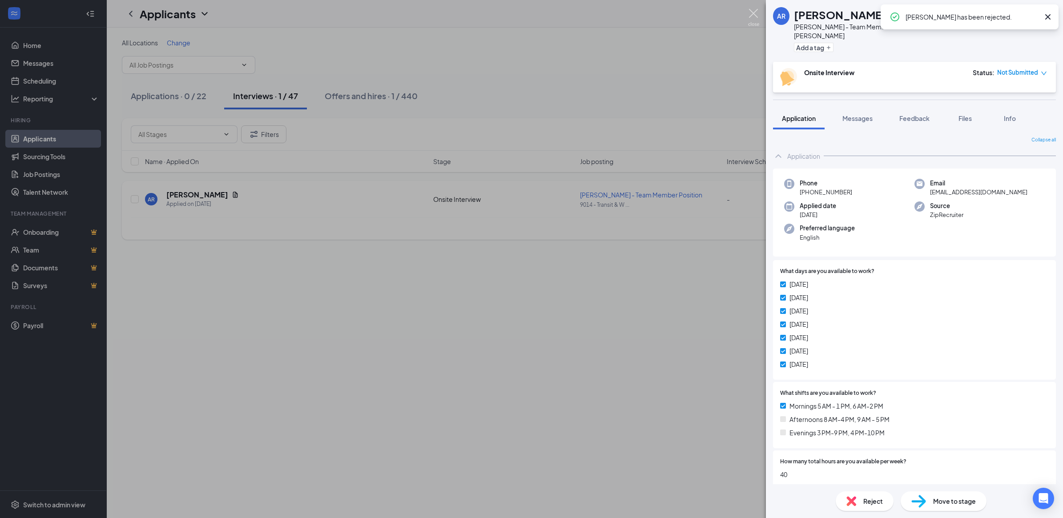
click at [752, 12] on img at bounding box center [753, 17] width 11 height 17
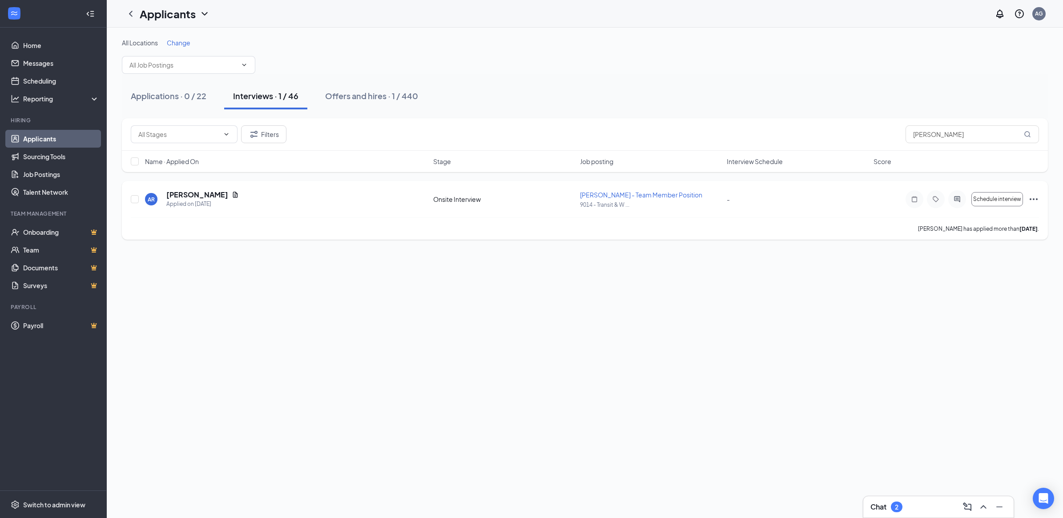
click at [883, 506] on h3 "Chat" at bounding box center [878, 507] width 16 height 10
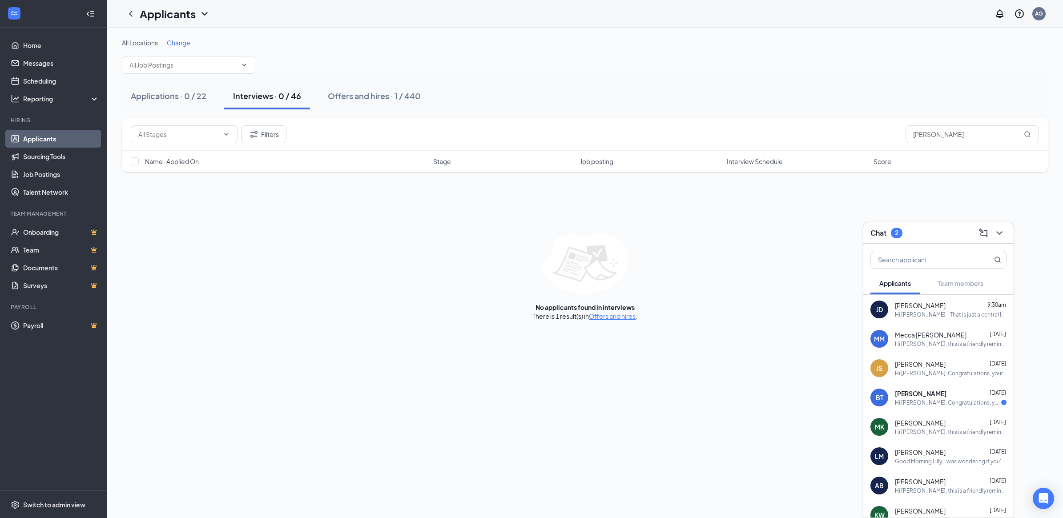
click at [911, 394] on span "[PERSON_NAME]" at bounding box center [921, 393] width 52 height 9
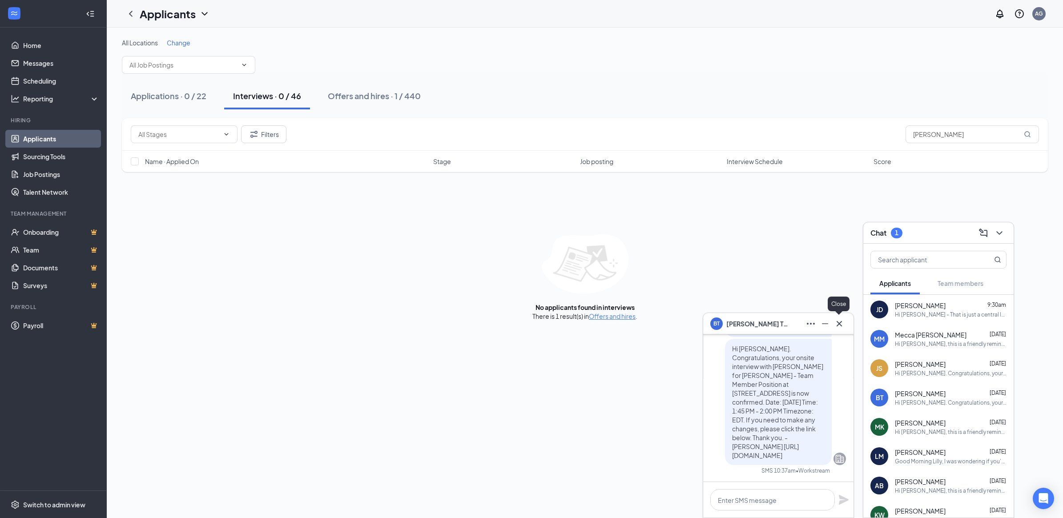
click at [841, 319] on icon "Cross" at bounding box center [839, 323] width 11 height 11
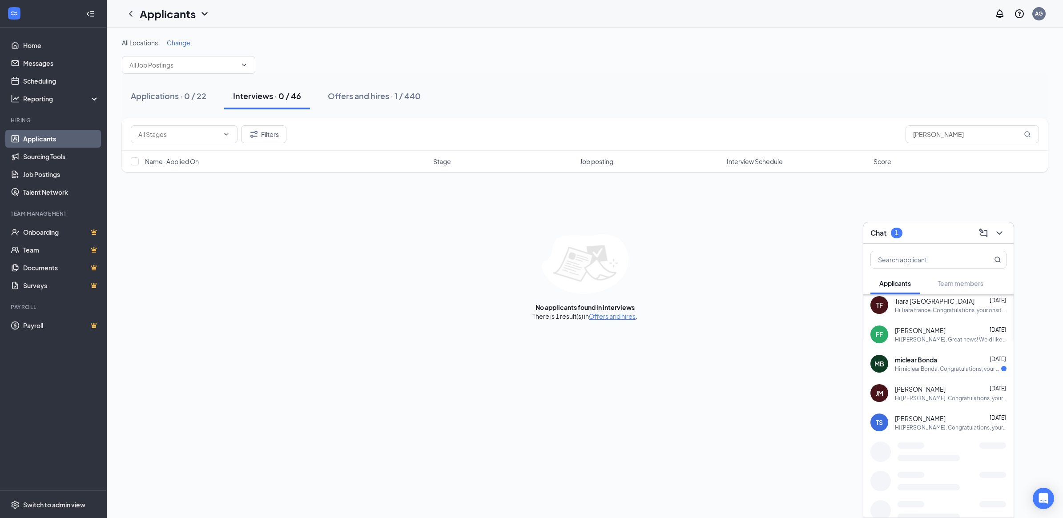
scroll to position [448, 0]
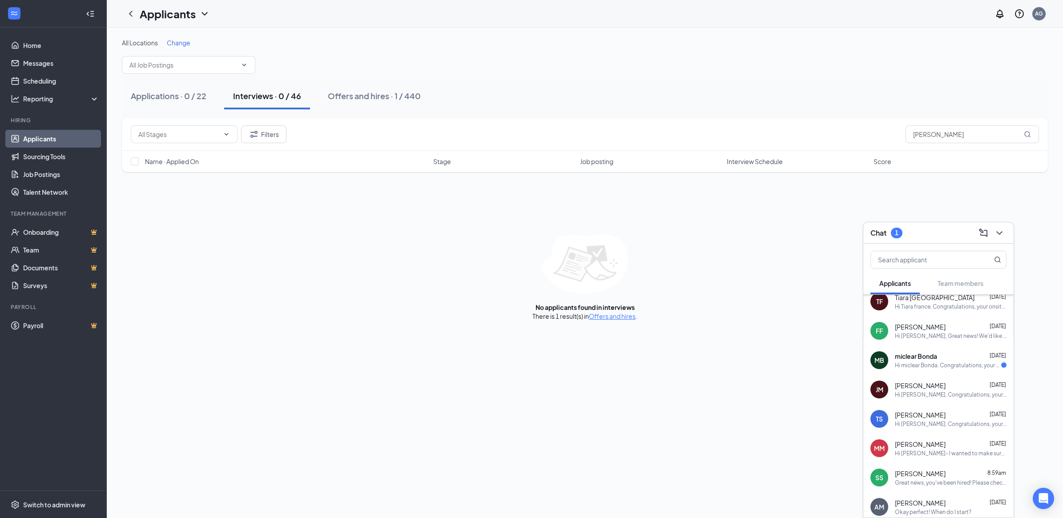
click at [940, 362] on div "Hi miclear Bonda. Congratulations, your onsite interview with [PERSON_NAME] for…" at bounding box center [948, 366] width 106 height 8
drag, startPoint x: 842, startPoint y: 325, endPoint x: 864, endPoint y: 316, distance: 23.7
click at [842, 325] on icon "Cross" at bounding box center [839, 323] width 11 height 11
click at [997, 231] on icon "ChevronDown" at bounding box center [999, 233] width 6 height 4
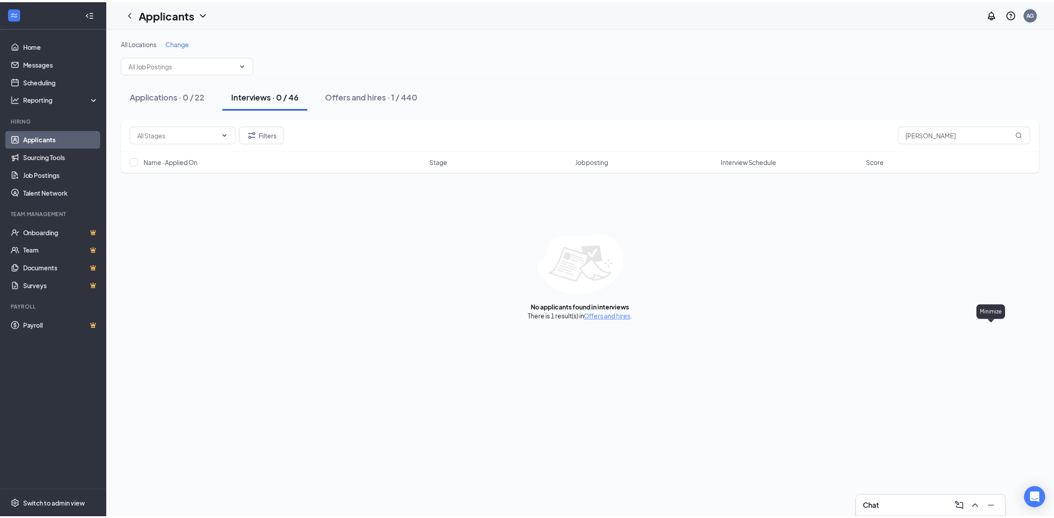
scroll to position [0, 0]
drag, startPoint x: 938, startPoint y: 134, endPoint x: 783, endPoint y: 146, distance: 155.6
click at [784, 143] on div "Filters [PERSON_NAME]" at bounding box center [585, 134] width 908 height 18
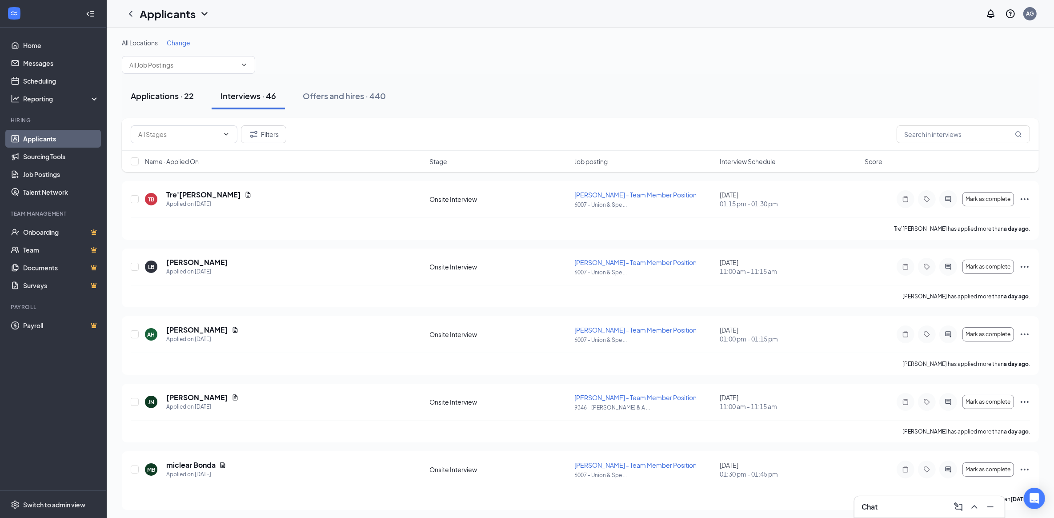
click at [152, 98] on div "Applications · 22" at bounding box center [162, 95] width 63 height 11
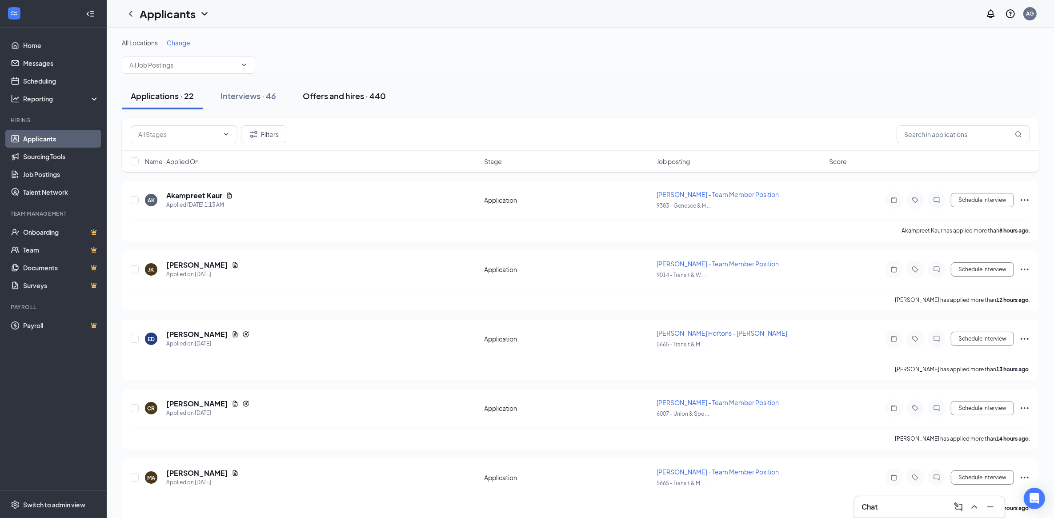
click at [331, 94] on div "Offers and hires · 440" at bounding box center [344, 95] width 83 height 11
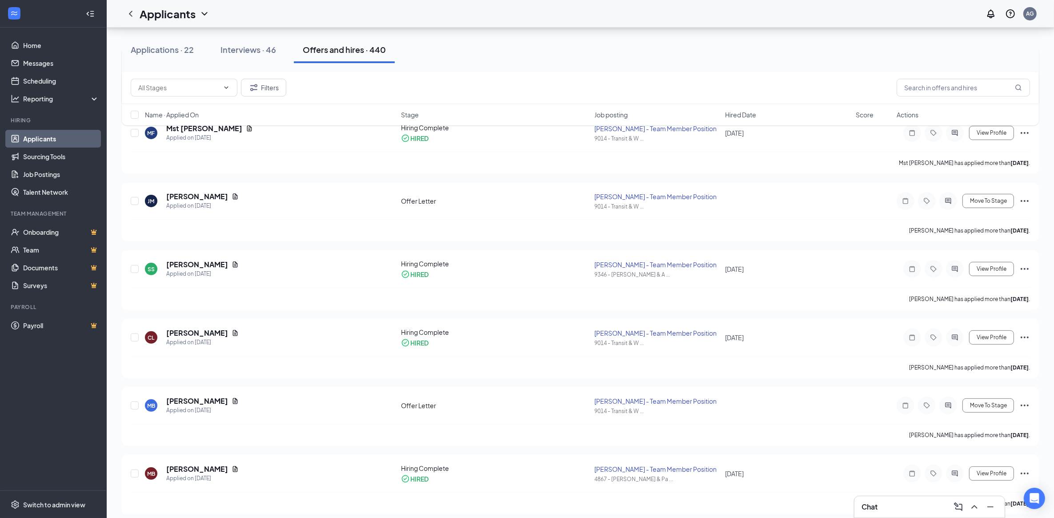
scroll to position [101, 0]
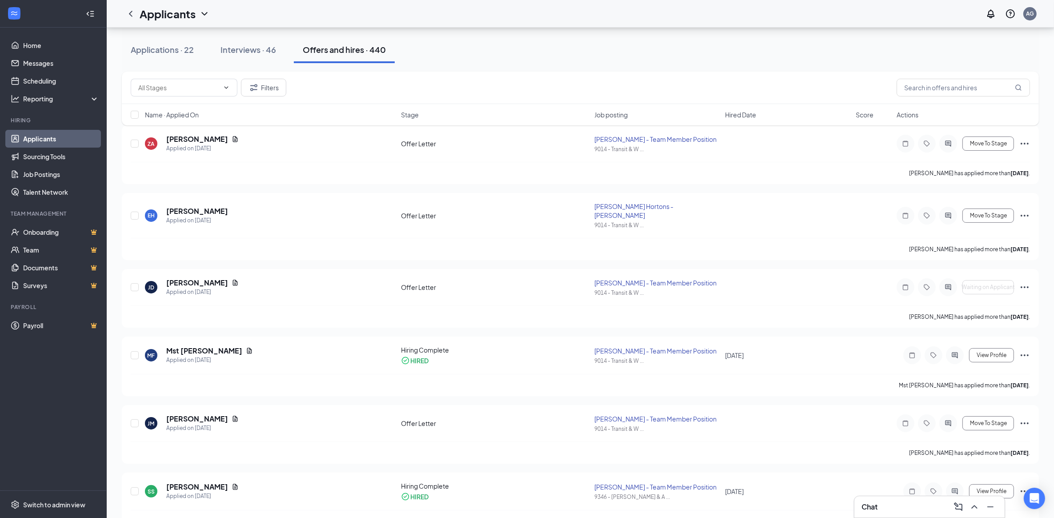
scroll to position [56, 0]
click at [181, 48] on div "Applications · 22" at bounding box center [162, 49] width 63 height 11
